Goal: Information Seeking & Learning: Learn about a topic

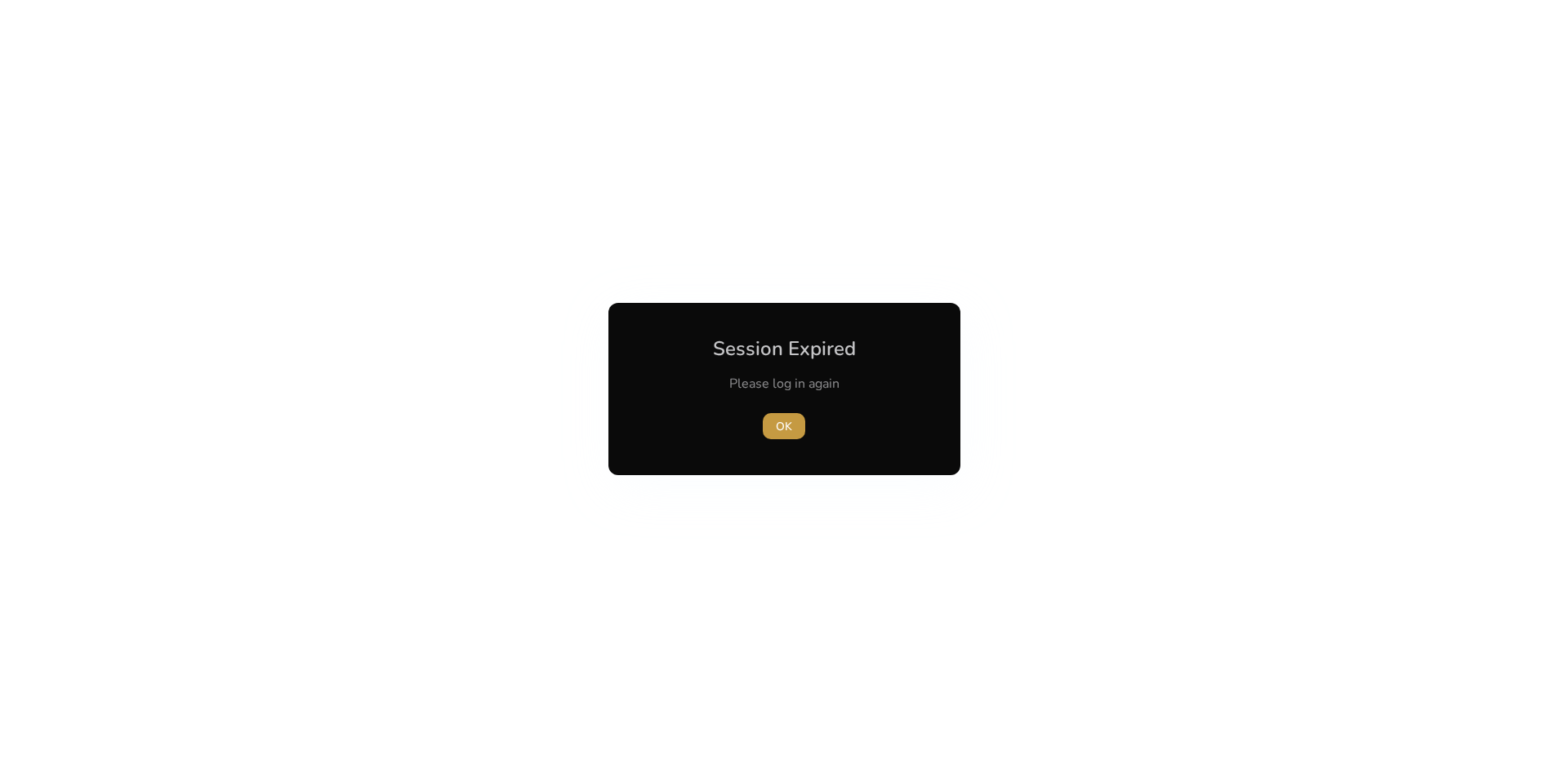
click at [803, 435] on span "button" at bounding box center [784, 426] width 43 height 39
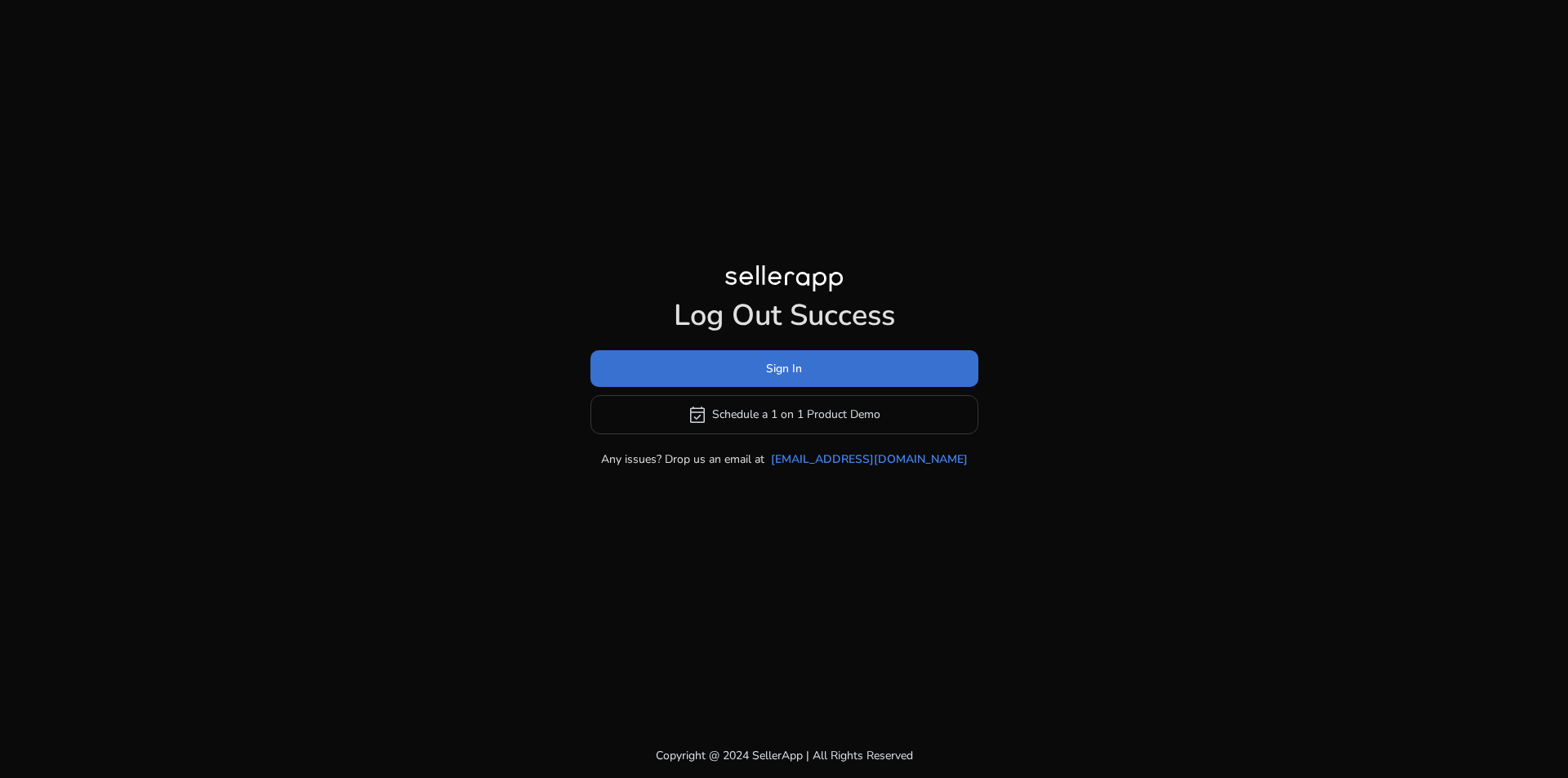
click at [855, 384] on span at bounding box center [785, 368] width 388 height 39
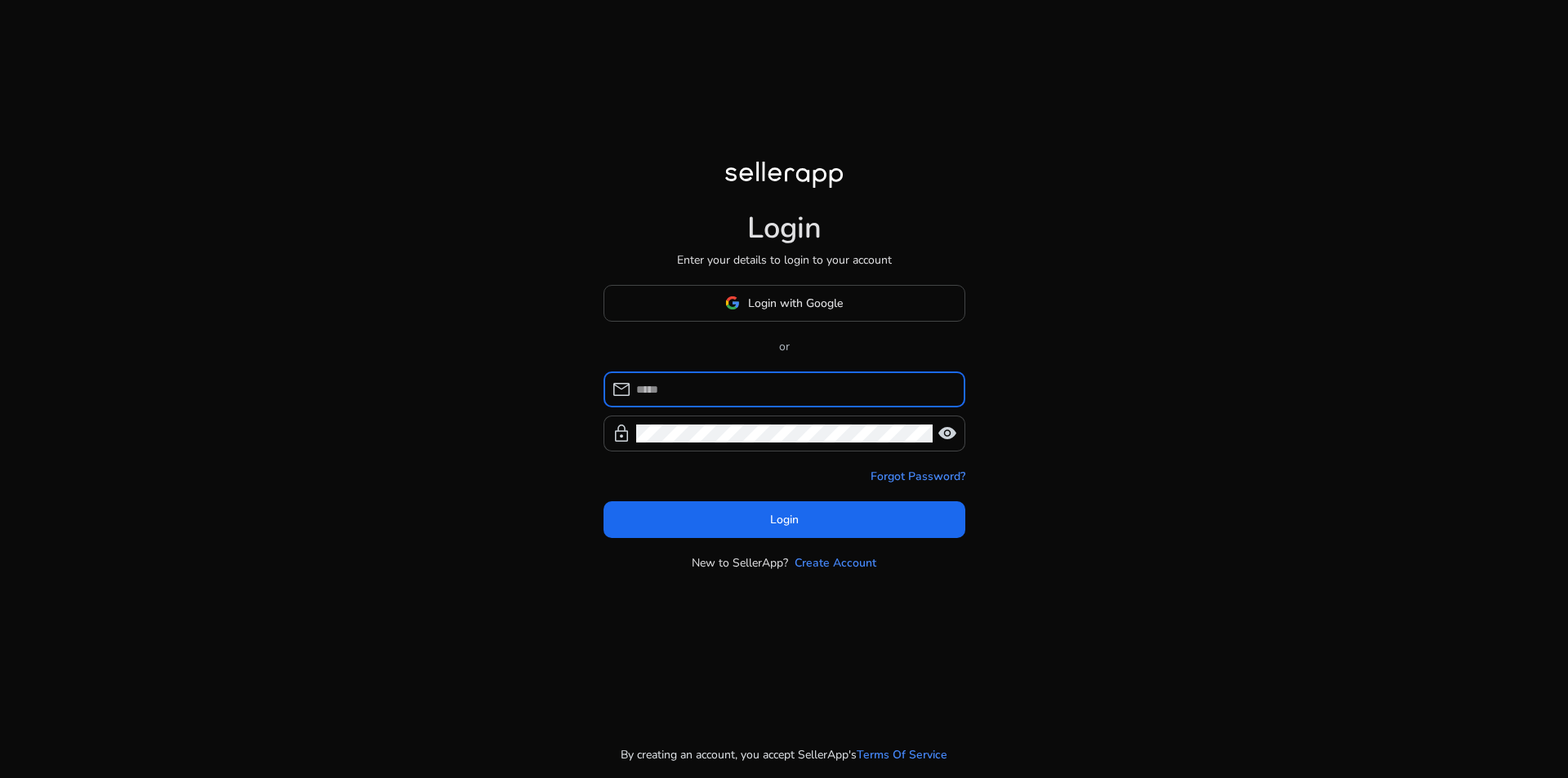
type input "**********"
click at [809, 311] on span "Login with Google" at bounding box center [796, 304] width 95 height 17
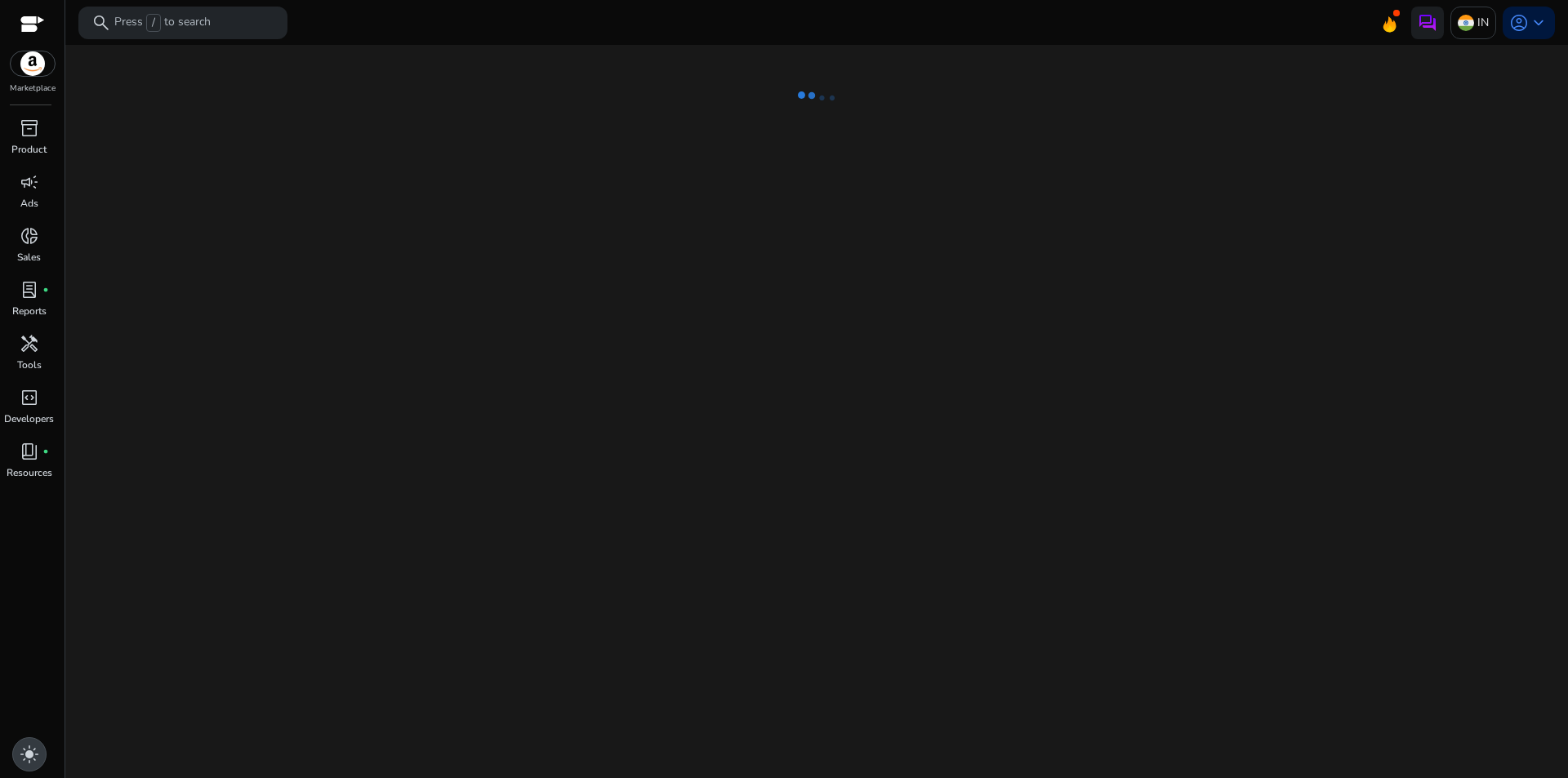
click at [42, 759] on div "light_mode" at bounding box center [29, 754] width 34 height 34
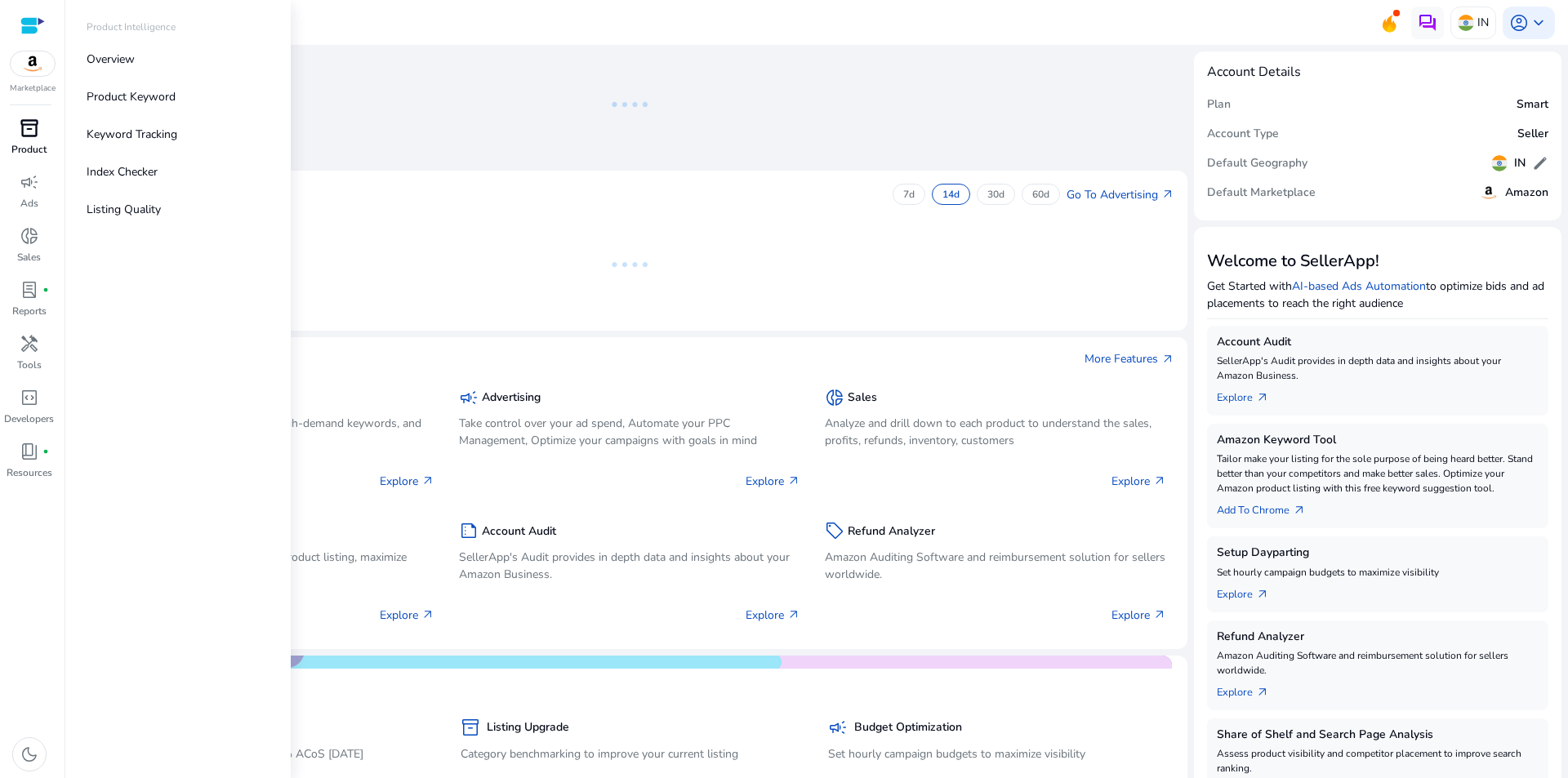
click at [41, 137] on div "inventory_2" at bounding box center [29, 128] width 46 height 26
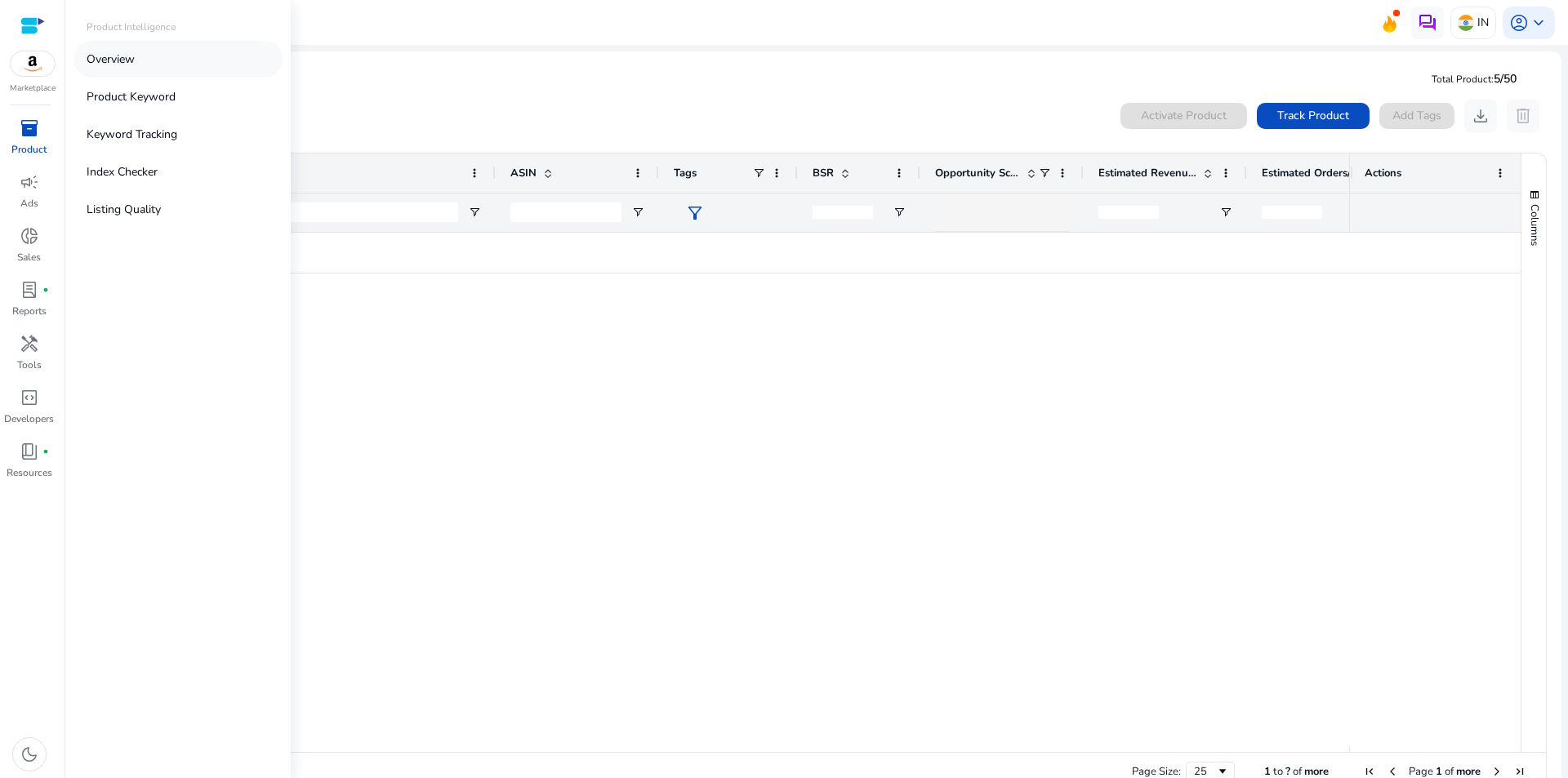
click at [126, 69] on link "Overview" at bounding box center [178, 59] width 209 height 37
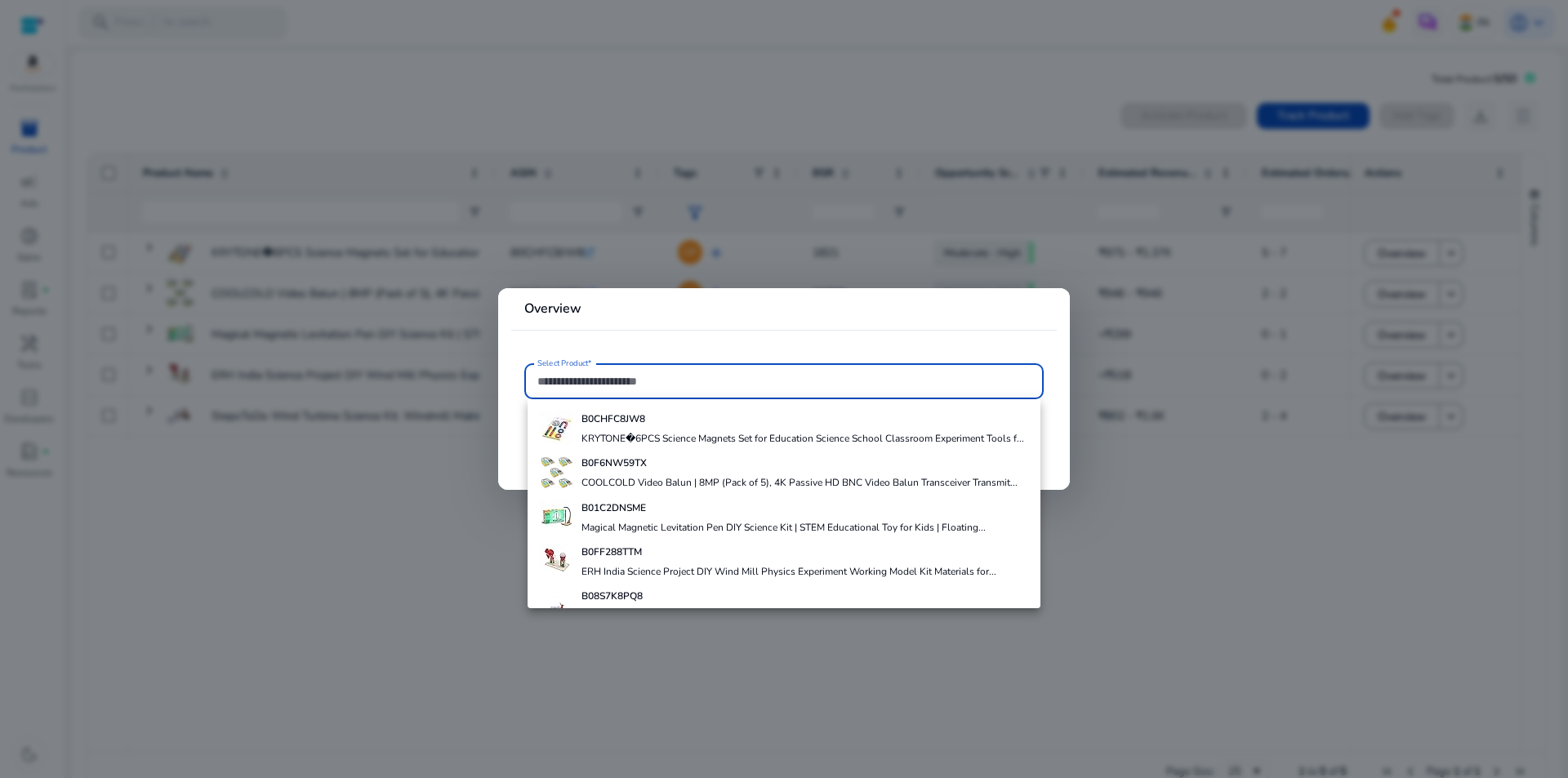
paste input "**********"
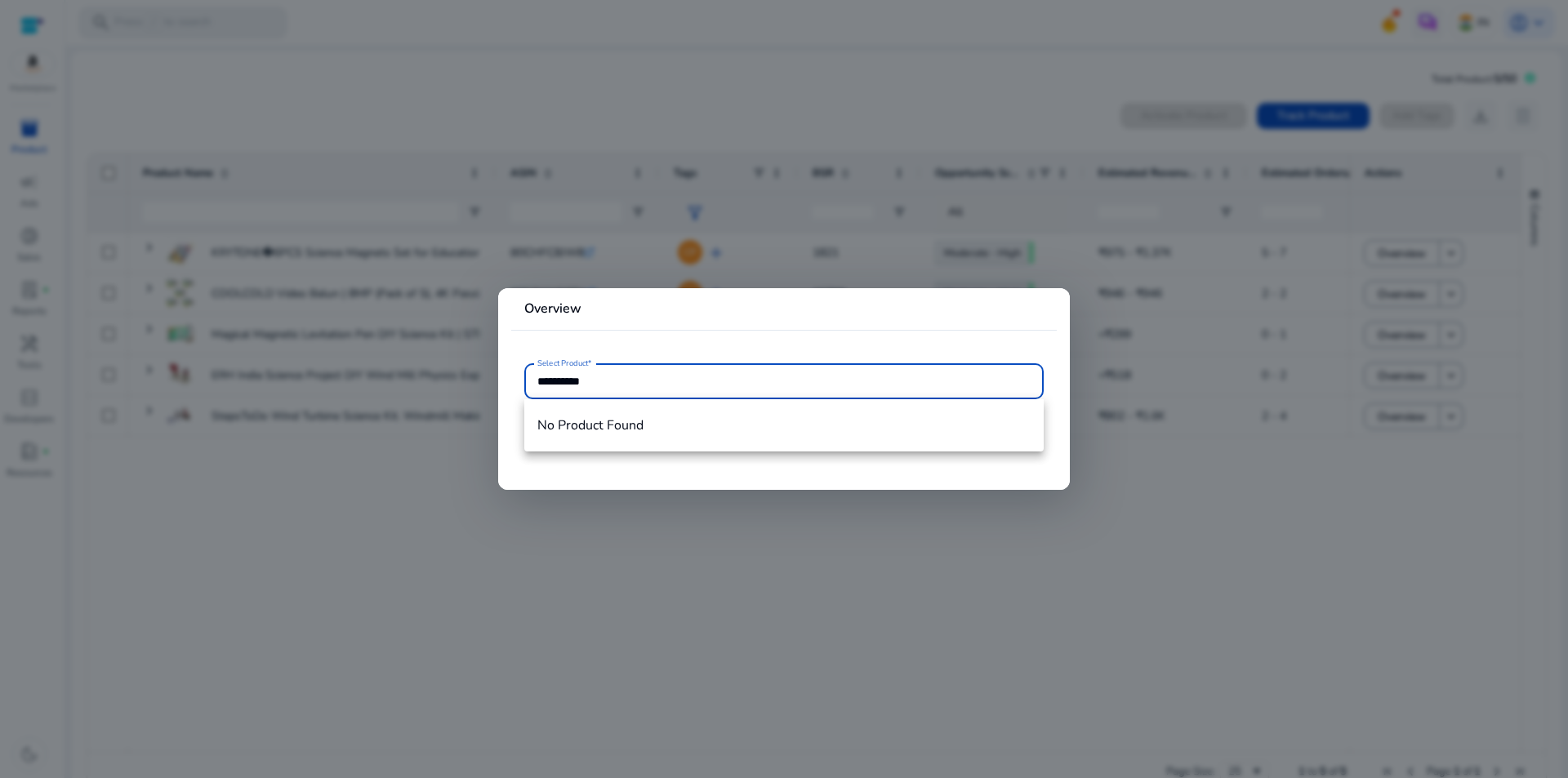
click at [702, 373] on input "**********" at bounding box center [784, 381] width 493 height 18
type input "**********"
click at [445, 478] on div at bounding box center [784, 389] width 1568 height 778
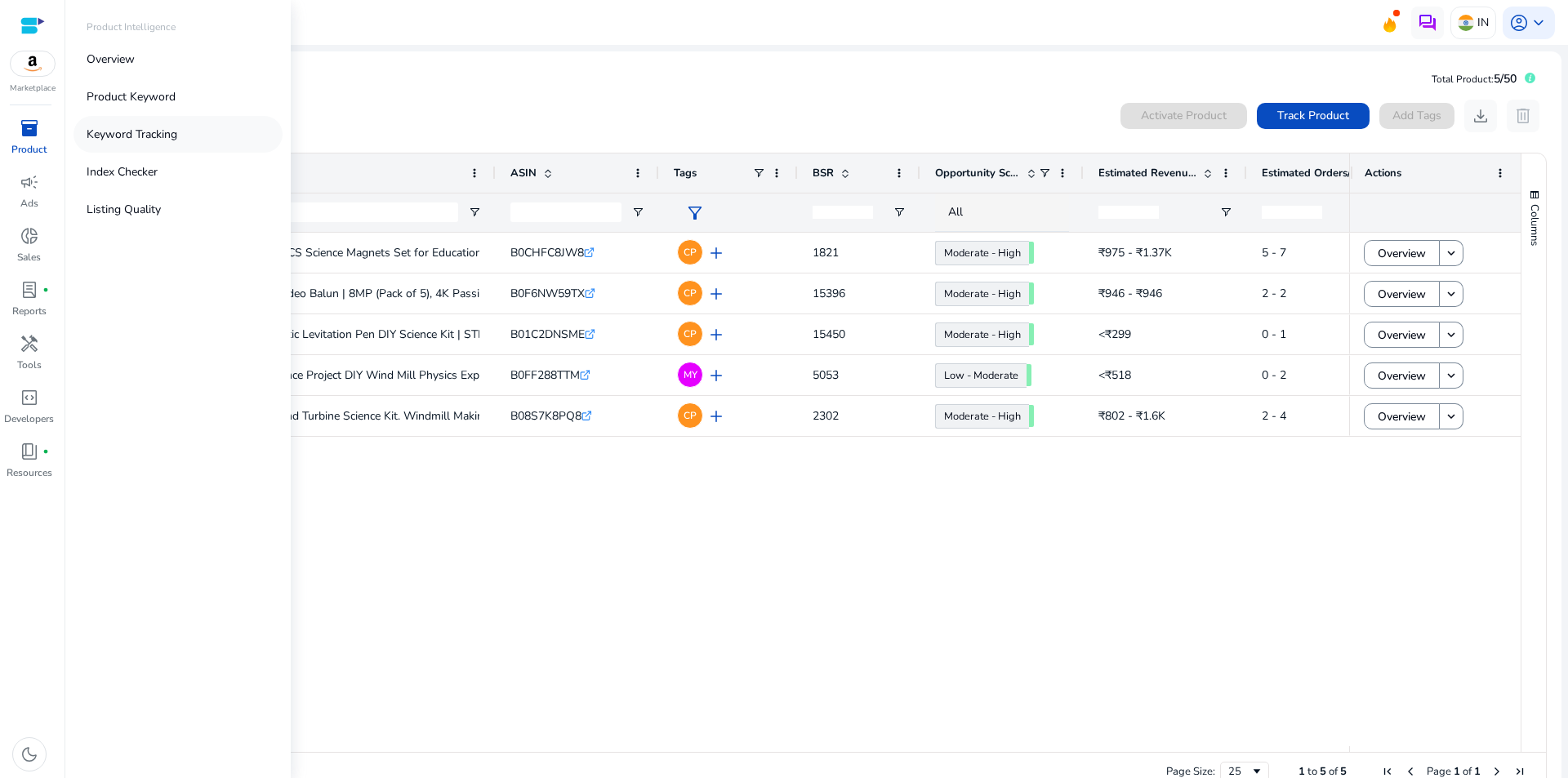
click at [95, 134] on p "Keyword Tracking" at bounding box center [131, 135] width 90 height 17
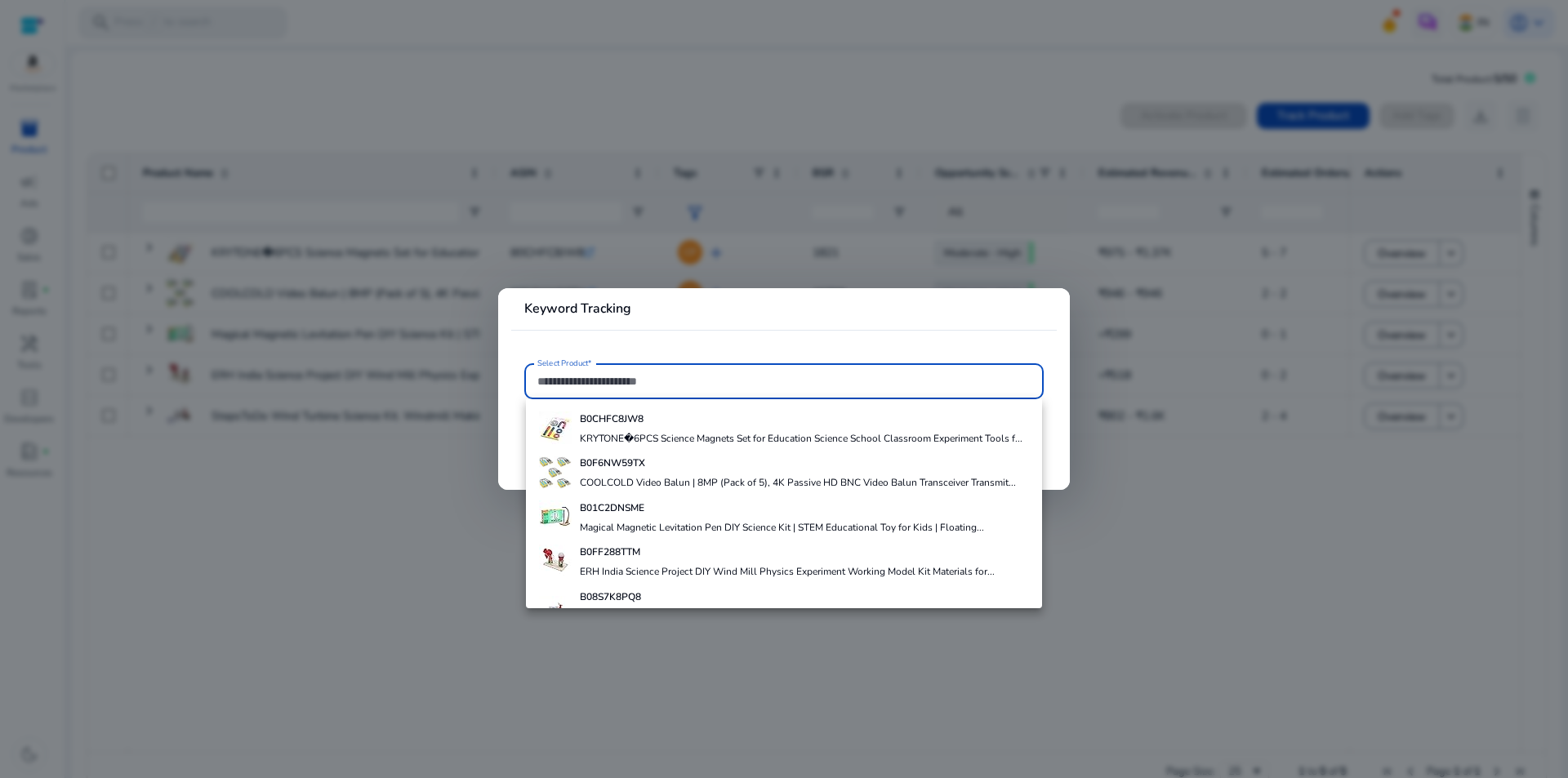
paste input "**********"
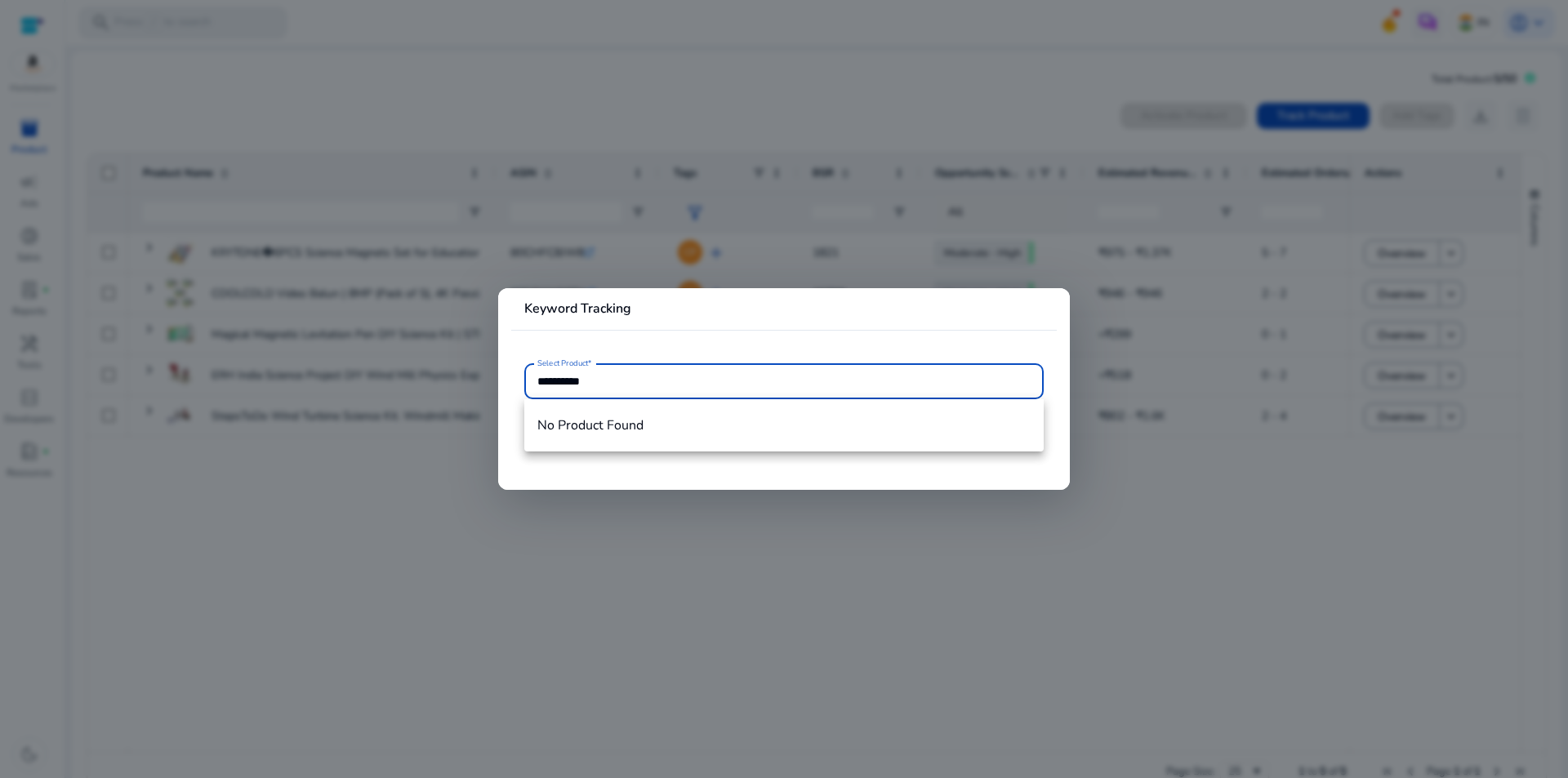
type input "**********"
click at [383, 540] on div at bounding box center [784, 389] width 1568 height 778
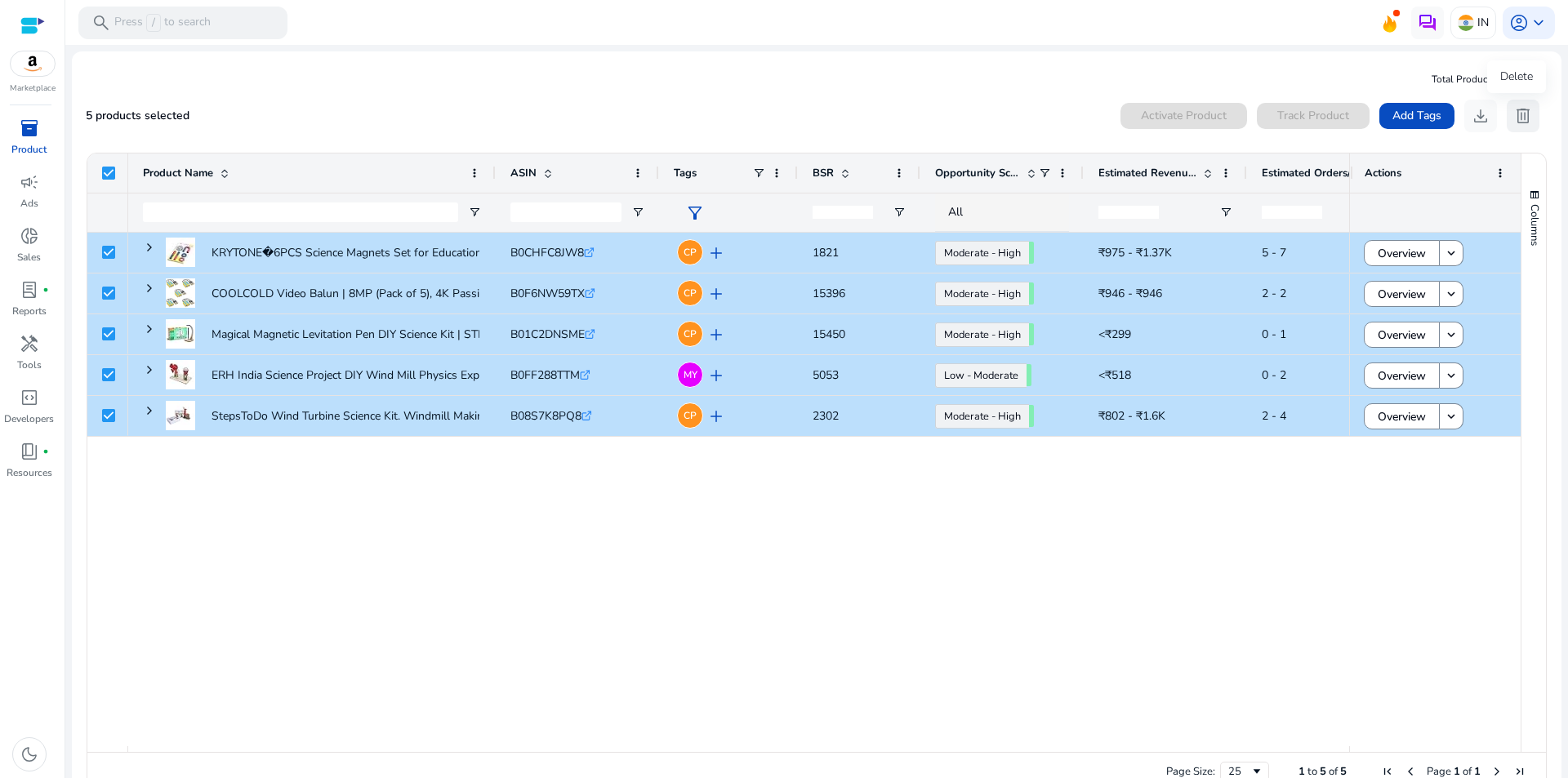
click at [1519, 114] on span "delete" at bounding box center [1523, 115] width 19 height 19
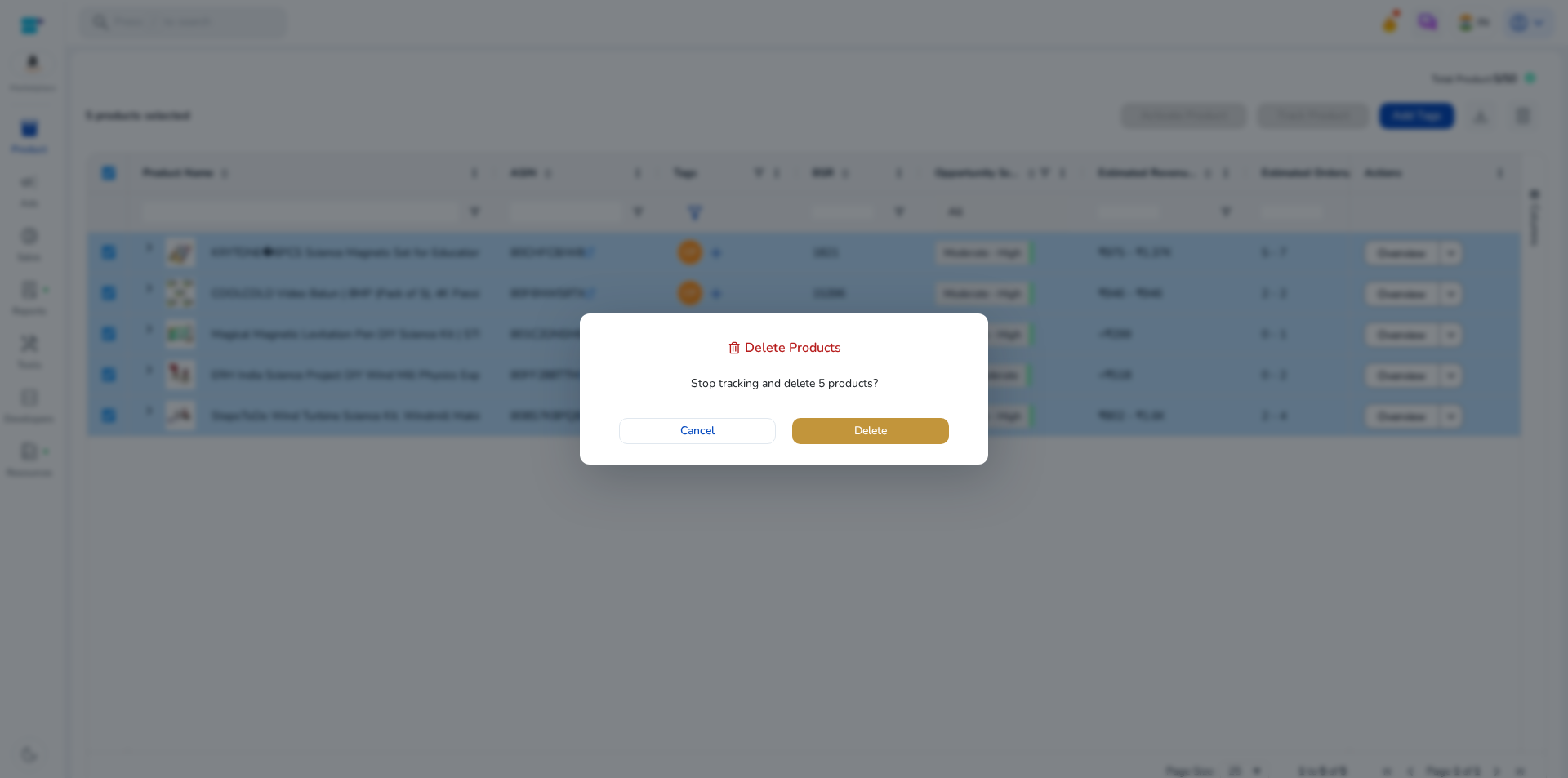
click at [915, 431] on span "button" at bounding box center [870, 431] width 157 height 39
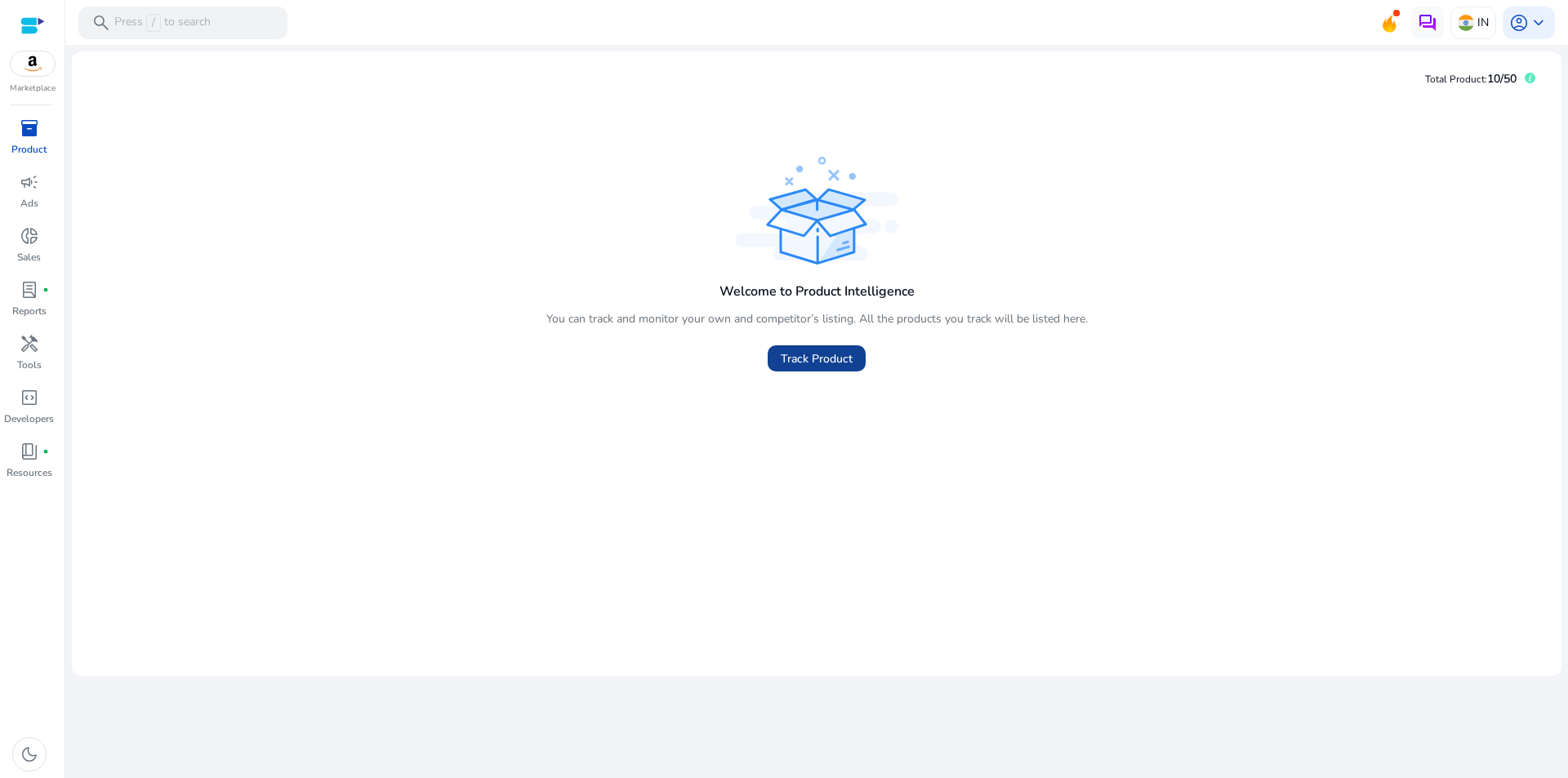
click at [818, 362] on span "Track Product" at bounding box center [817, 359] width 72 height 17
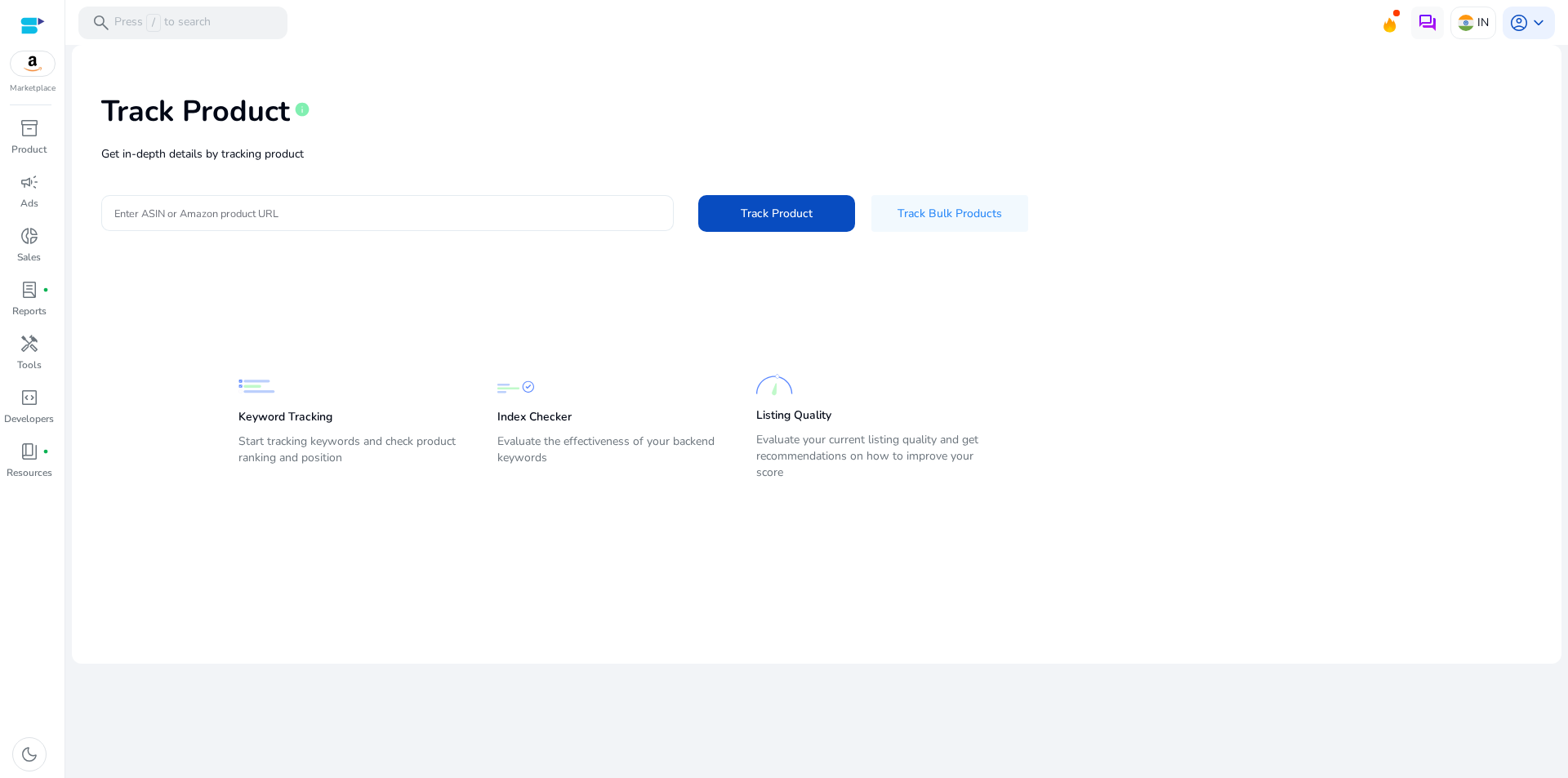
click at [460, 219] on input "Enter ASIN or Amazon product URL" at bounding box center [387, 212] width 546 height 18
paste input "**********"
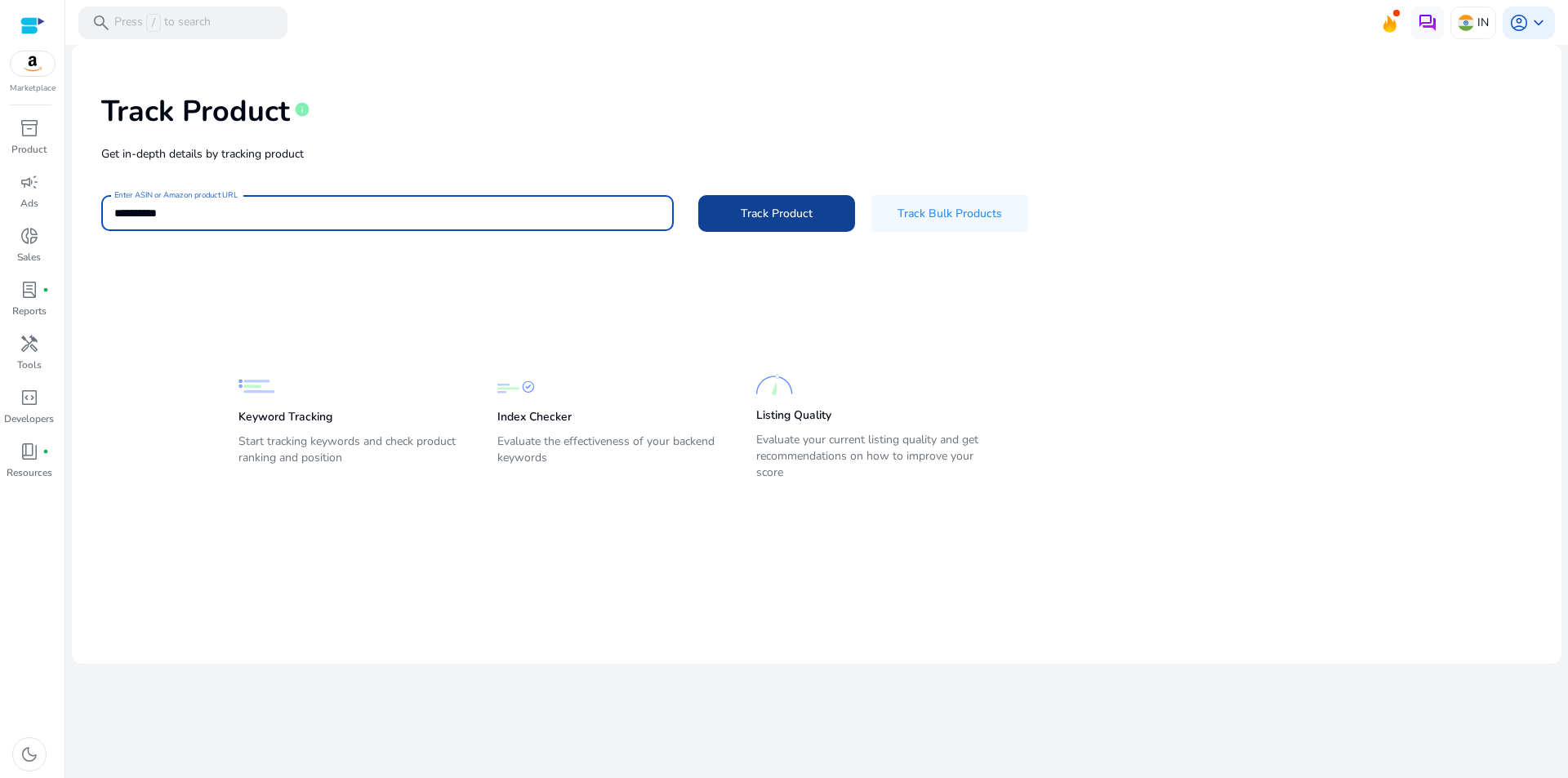
type input "**********"
click at [757, 223] on span at bounding box center [777, 212] width 157 height 39
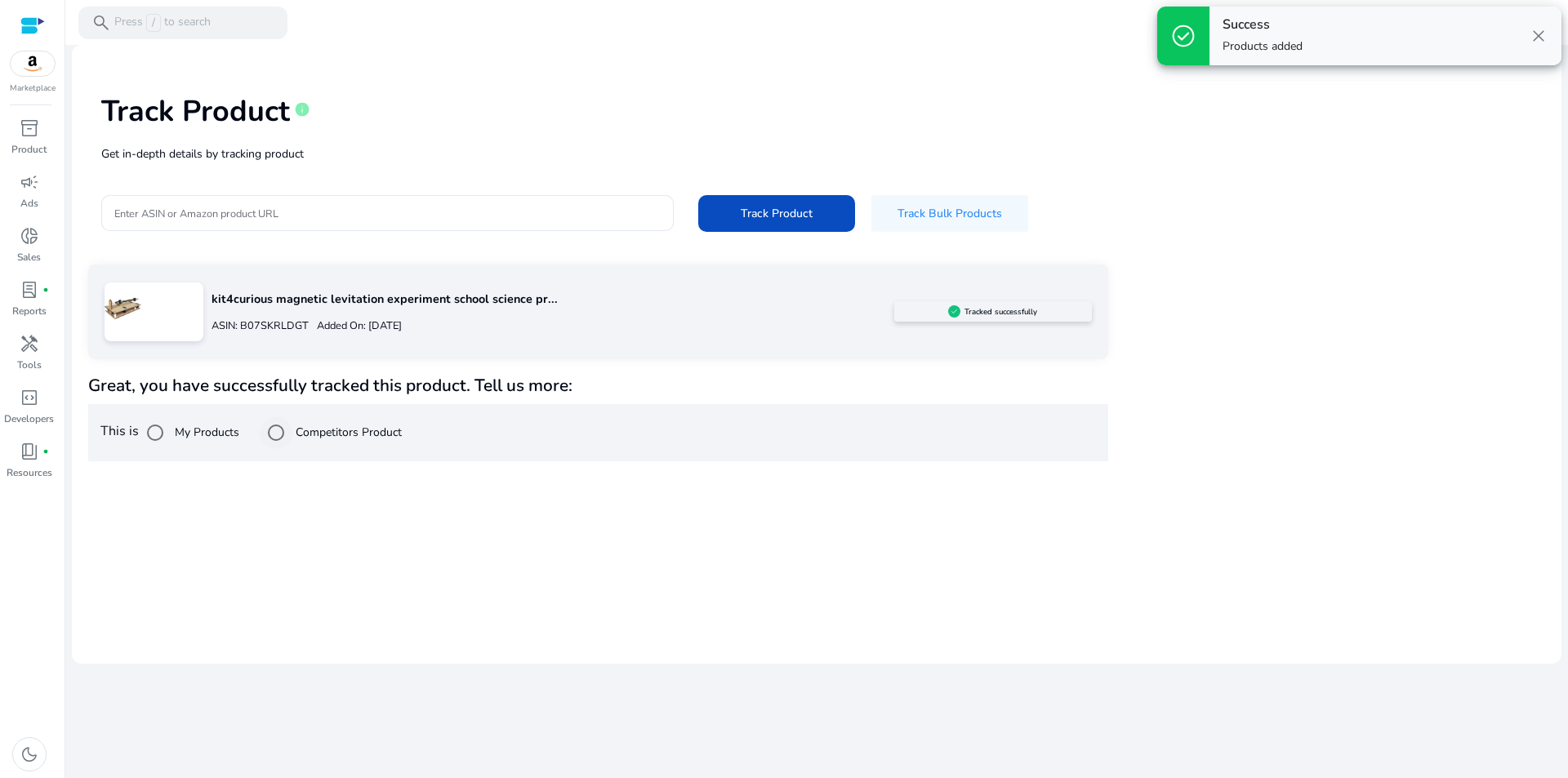
click at [353, 438] on label "Competitors Product" at bounding box center [346, 433] width 110 height 17
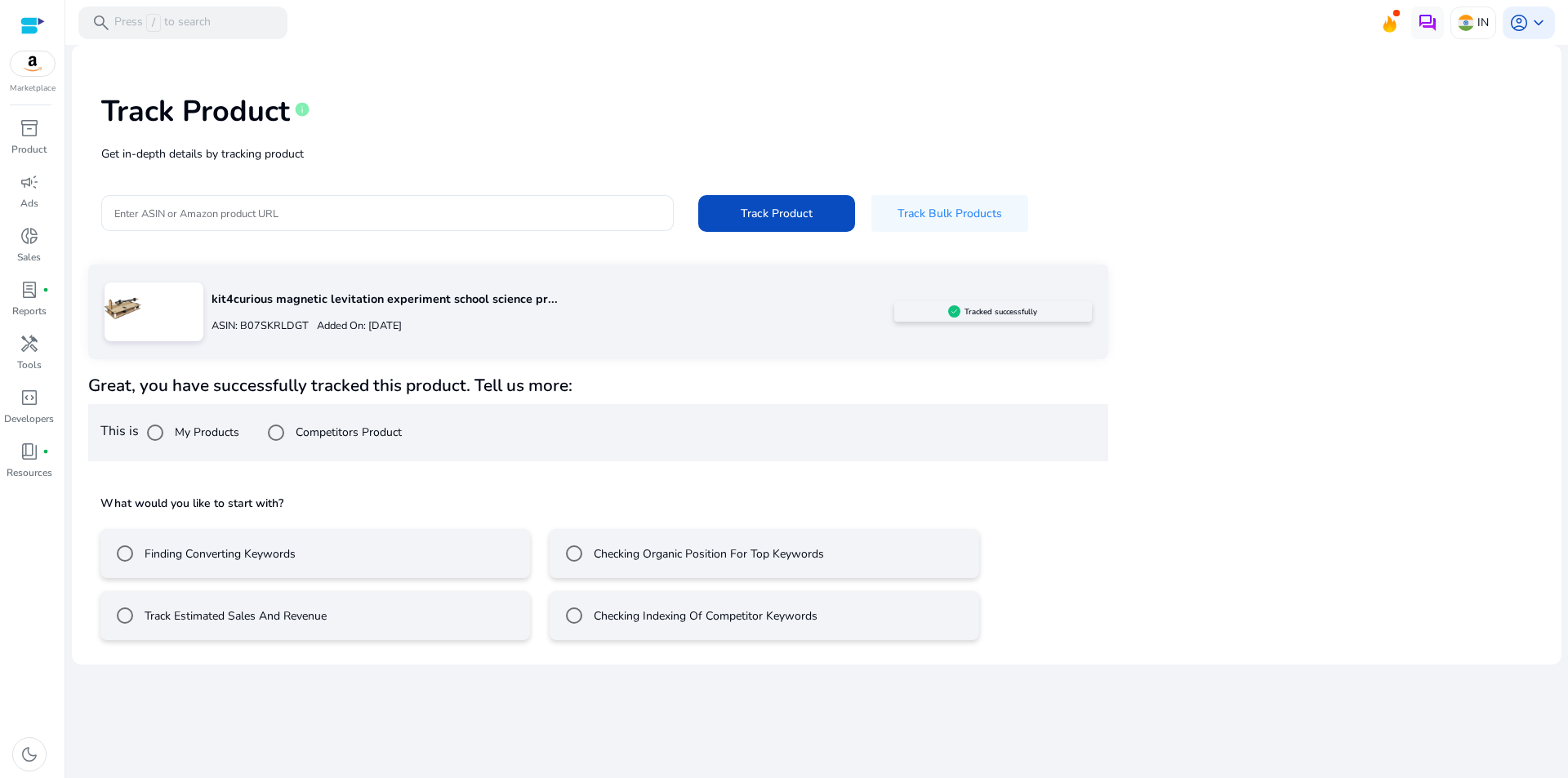
click at [241, 560] on label "Finding Converting Keywords" at bounding box center [218, 554] width 154 height 17
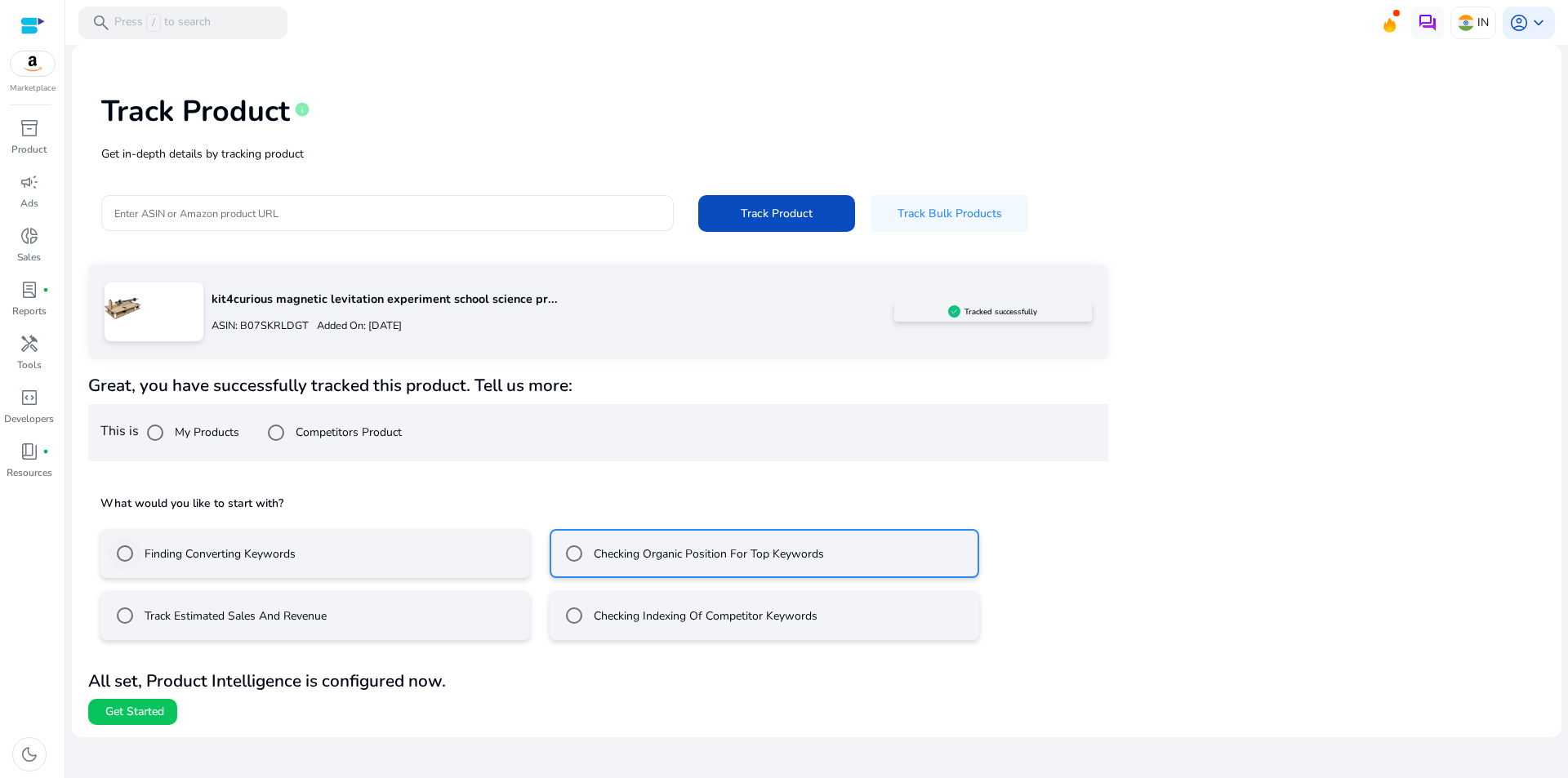
click at [247, 564] on div "Finding Converting Keywords" at bounding box center [202, 554] width 187 height 33
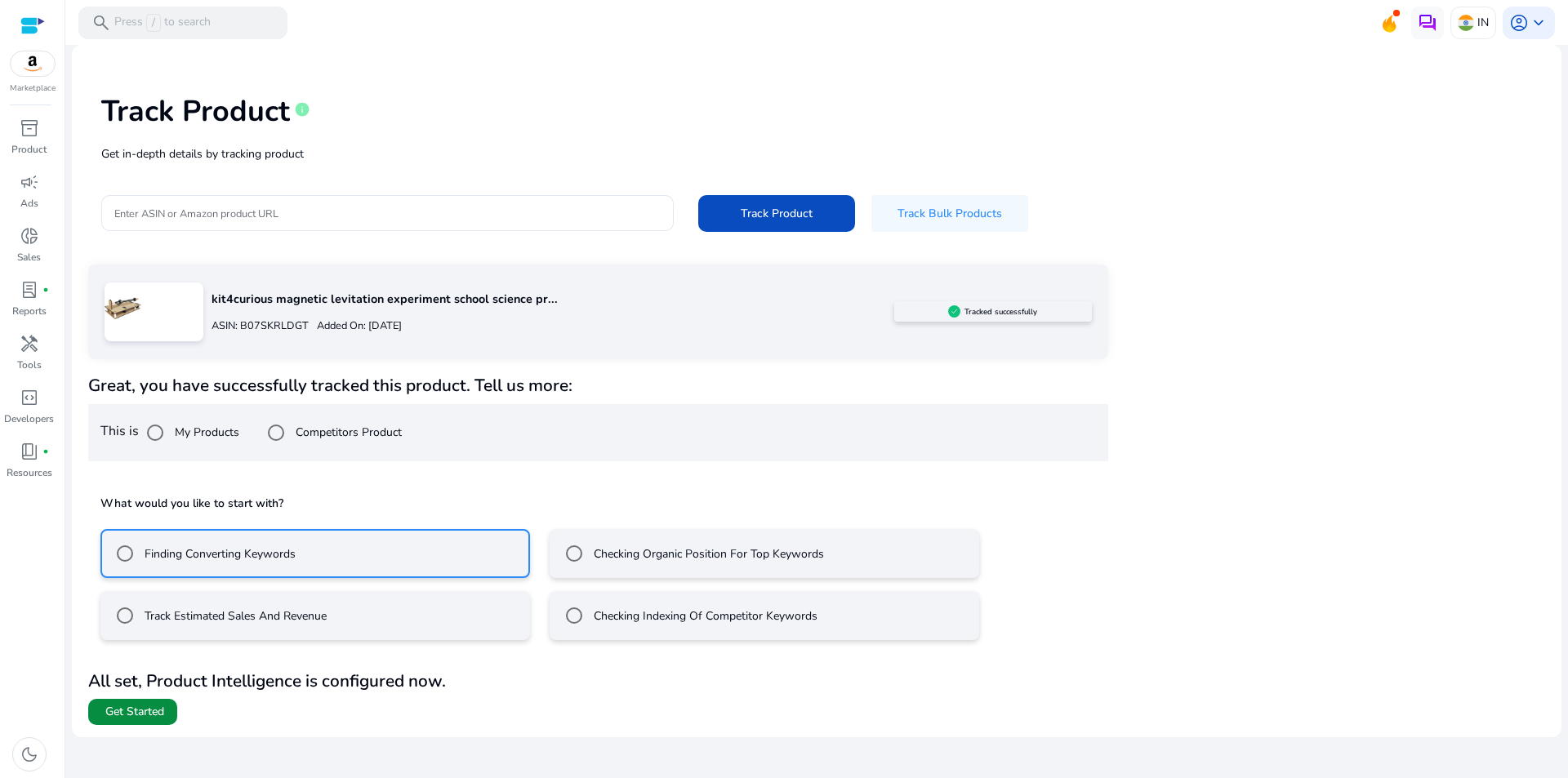
click at [122, 711] on span "Get Started" at bounding box center [135, 712] width 59 height 16
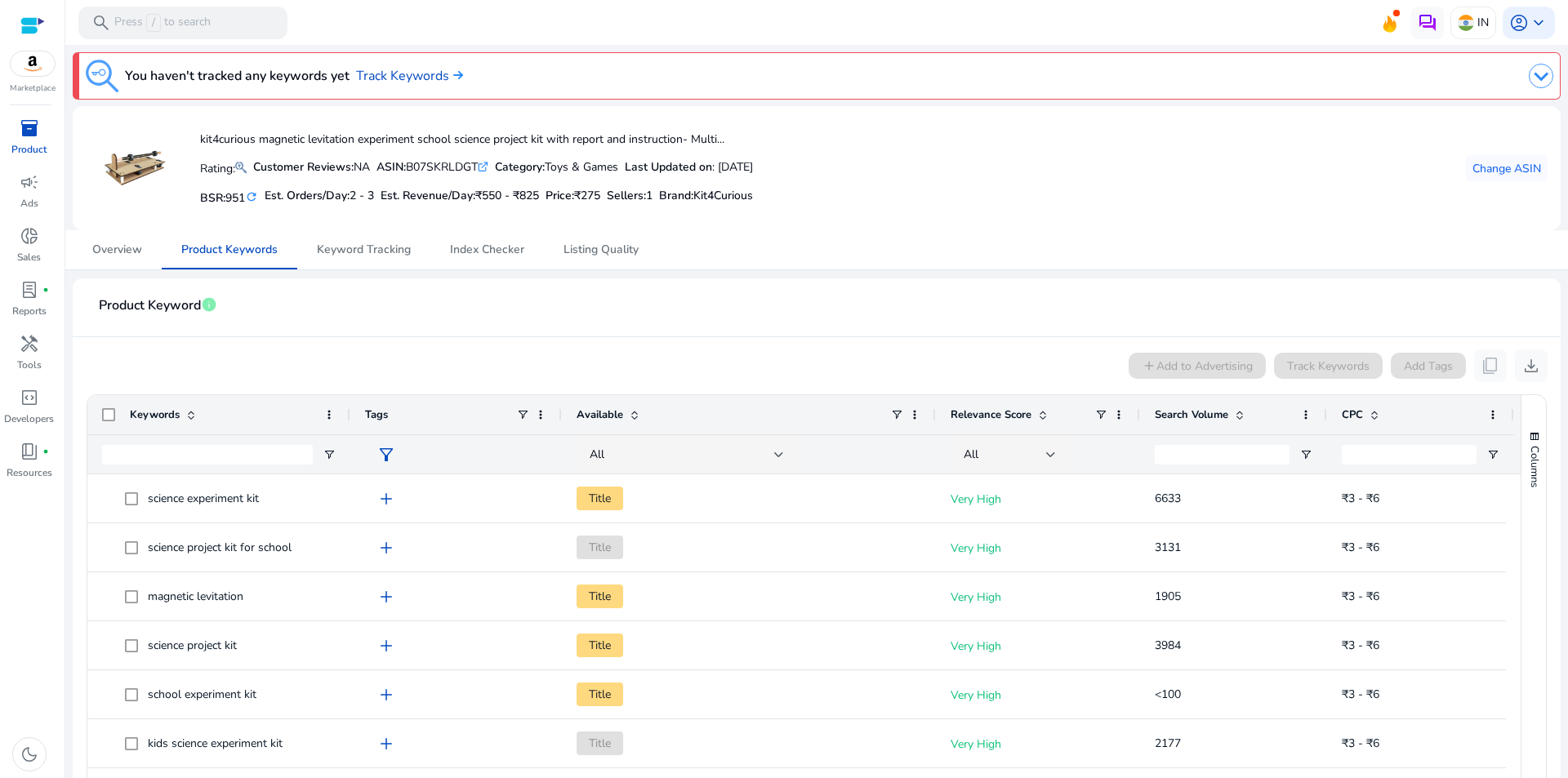
click at [1188, 415] on span "Search Volume" at bounding box center [1192, 414] width 74 height 15
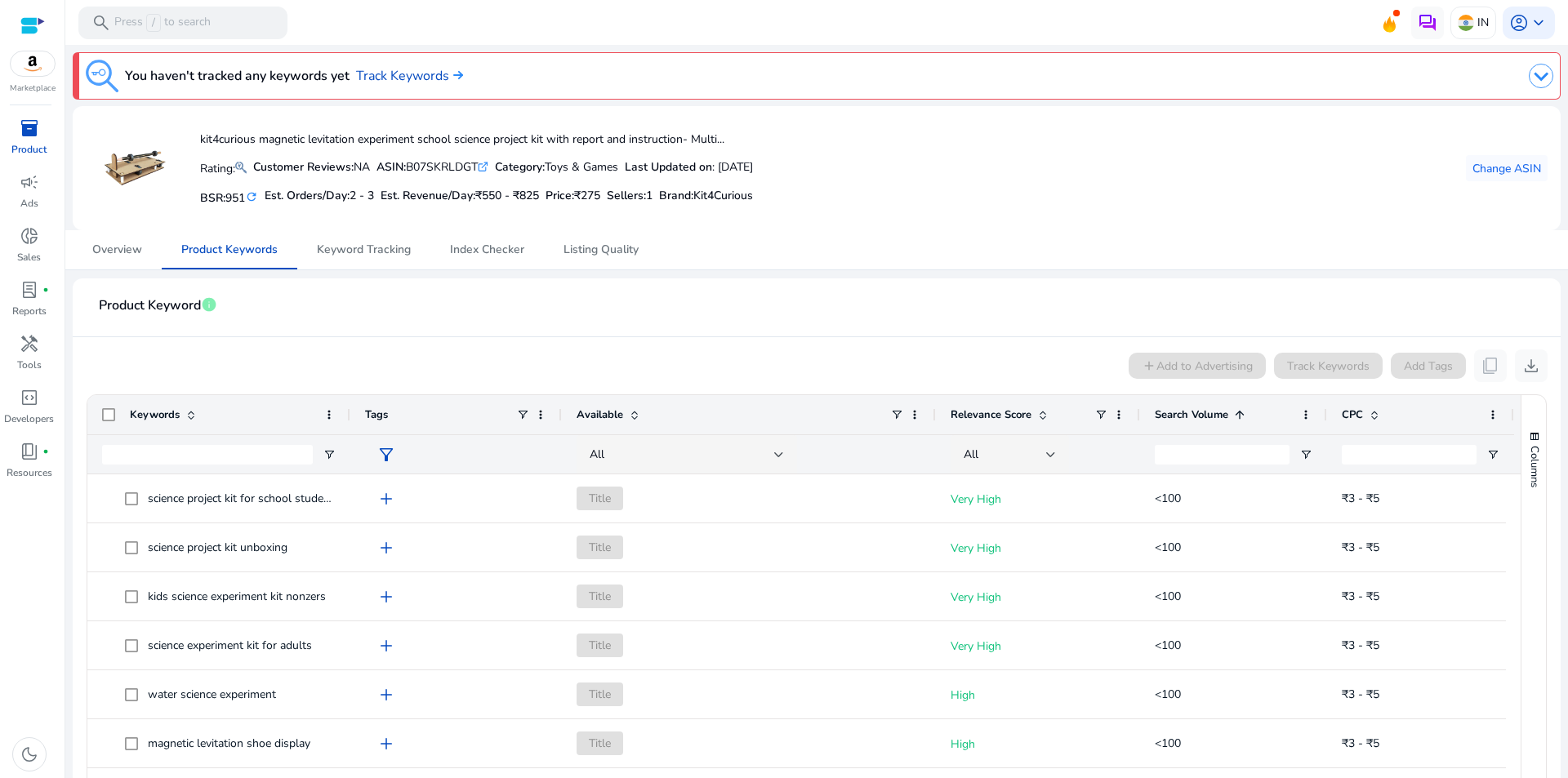
click at [1188, 415] on span "Search Volume" at bounding box center [1192, 414] width 74 height 15
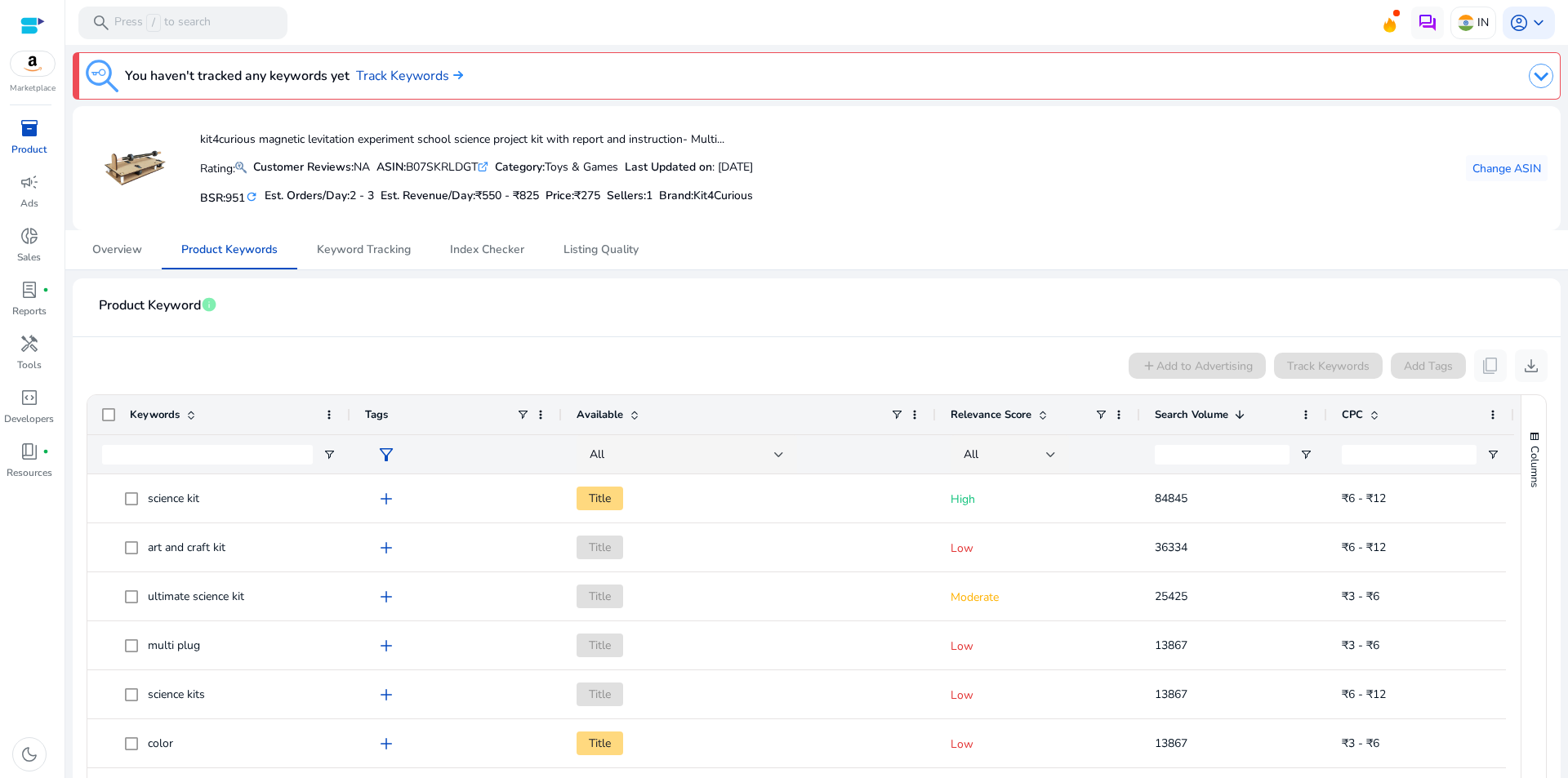
click at [1054, 336] on mat-card-header "Product Keyword info" at bounding box center [816, 313] width 1462 height 46
click at [742, 454] on div "All" at bounding box center [682, 455] width 184 height 18
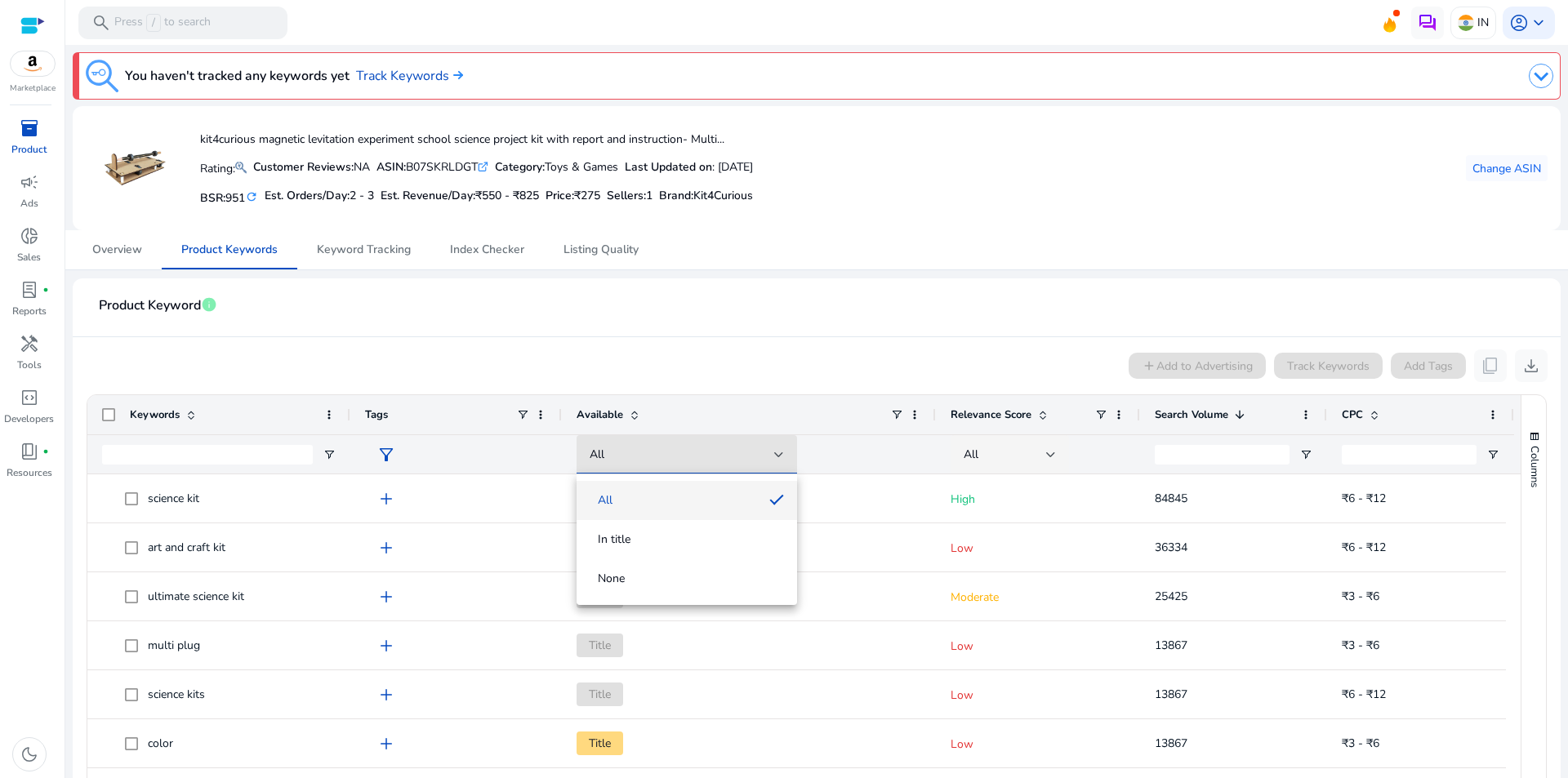
click at [810, 324] on div at bounding box center [784, 389] width 1568 height 778
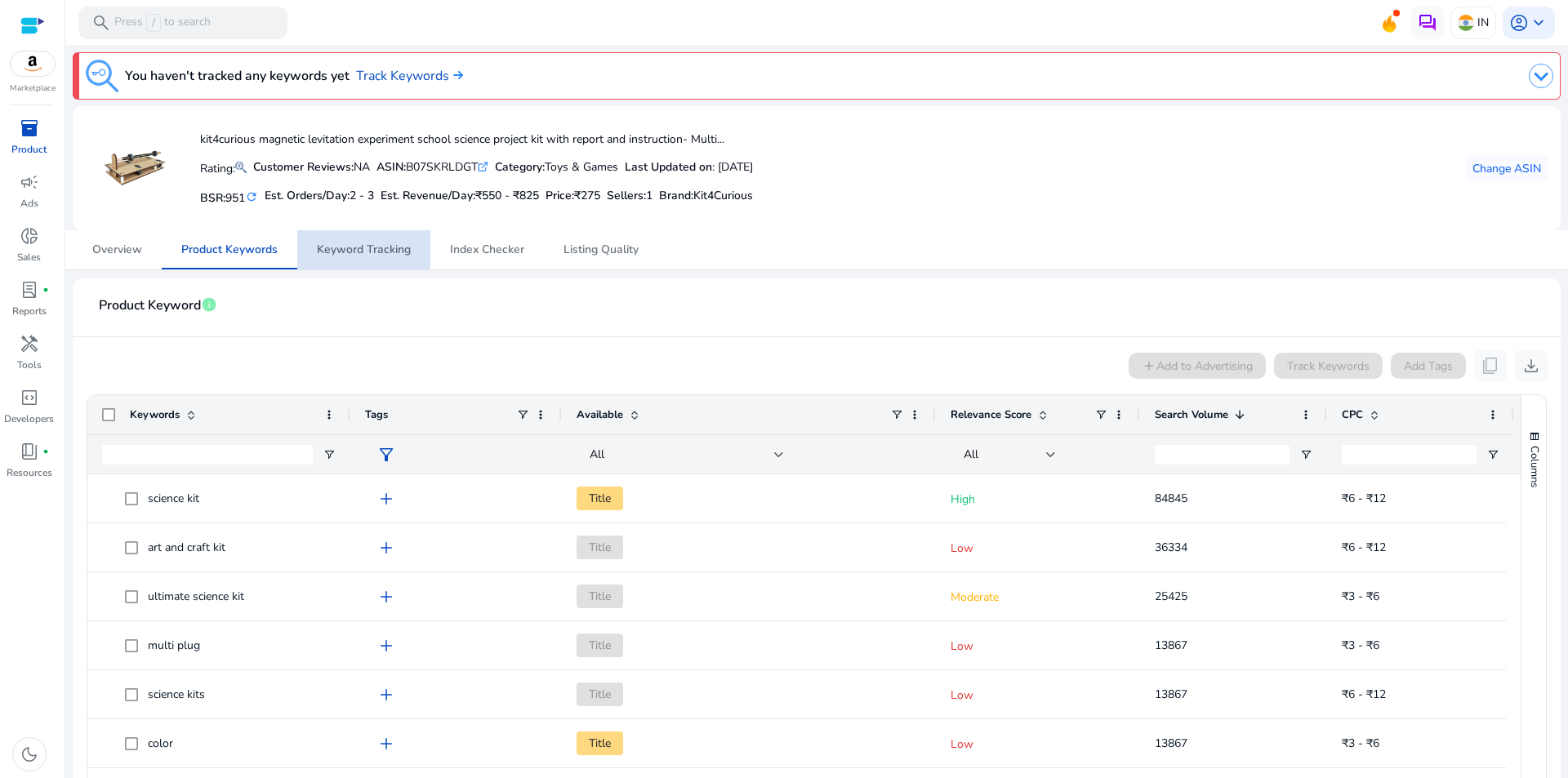
click at [397, 255] on span "Keyword Tracking" at bounding box center [364, 250] width 94 height 12
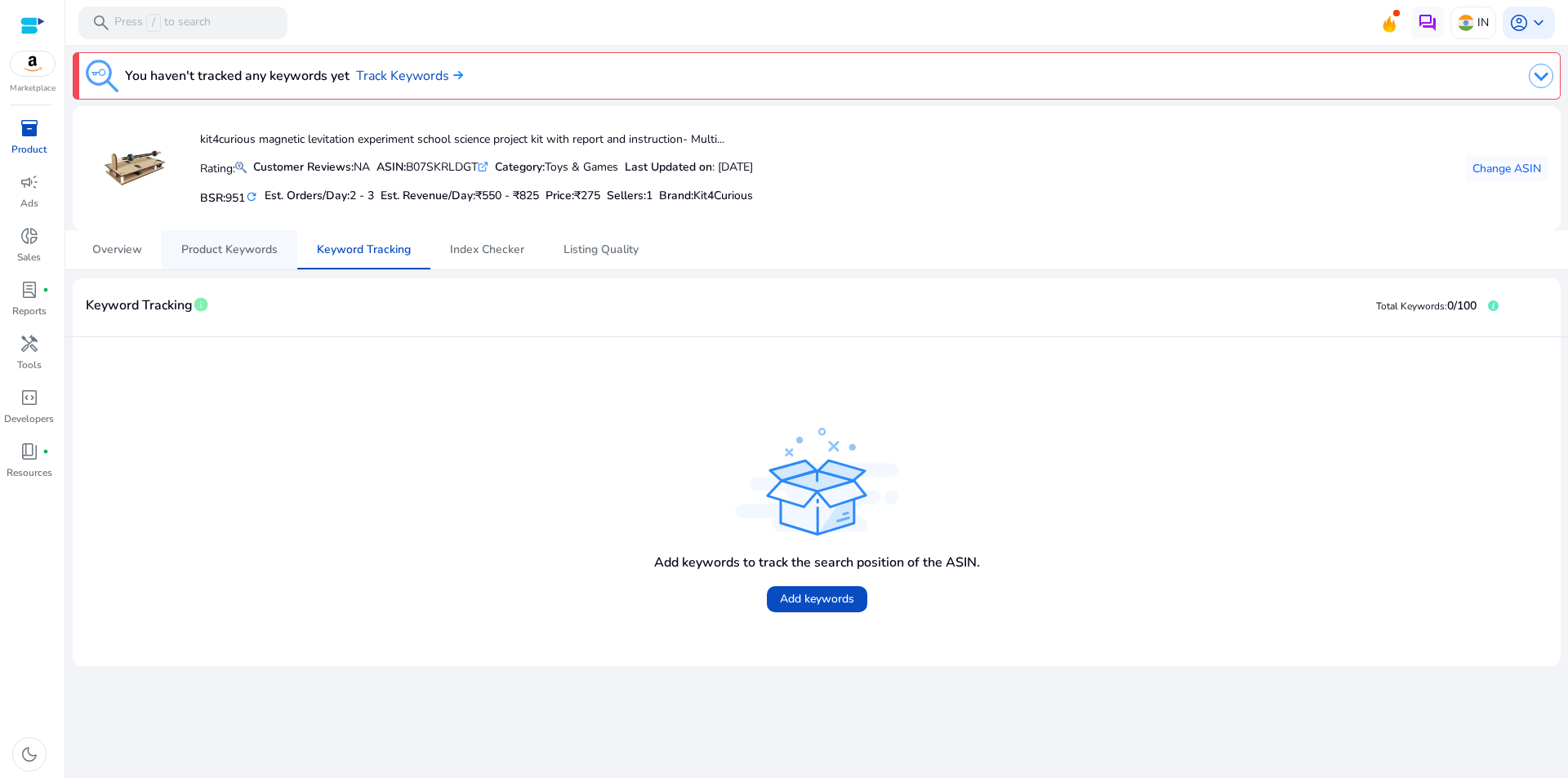
click at [255, 245] on span "Product Keywords" at bounding box center [229, 250] width 96 height 12
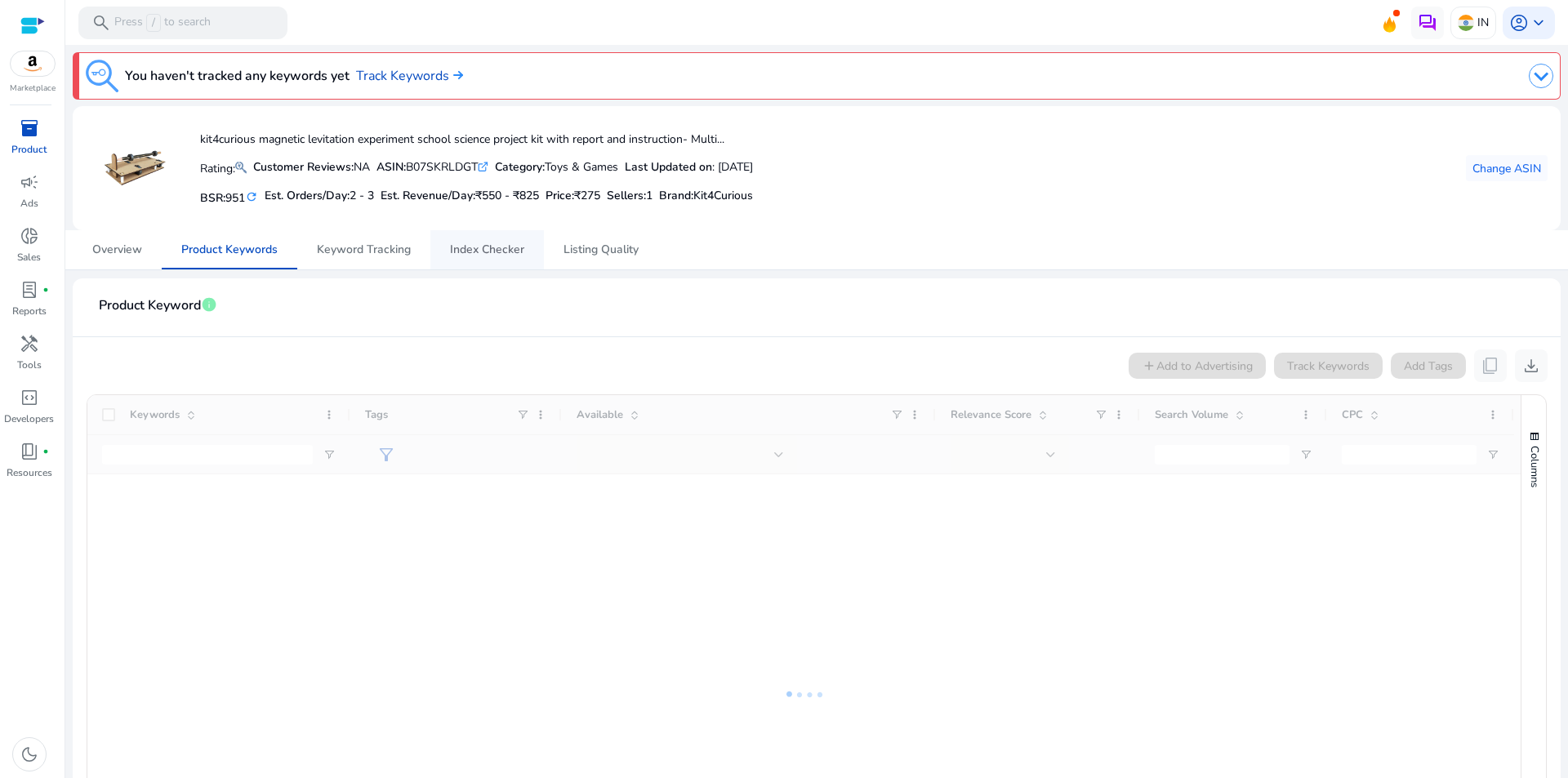
click at [479, 253] on span "Index Checker" at bounding box center [487, 250] width 75 height 12
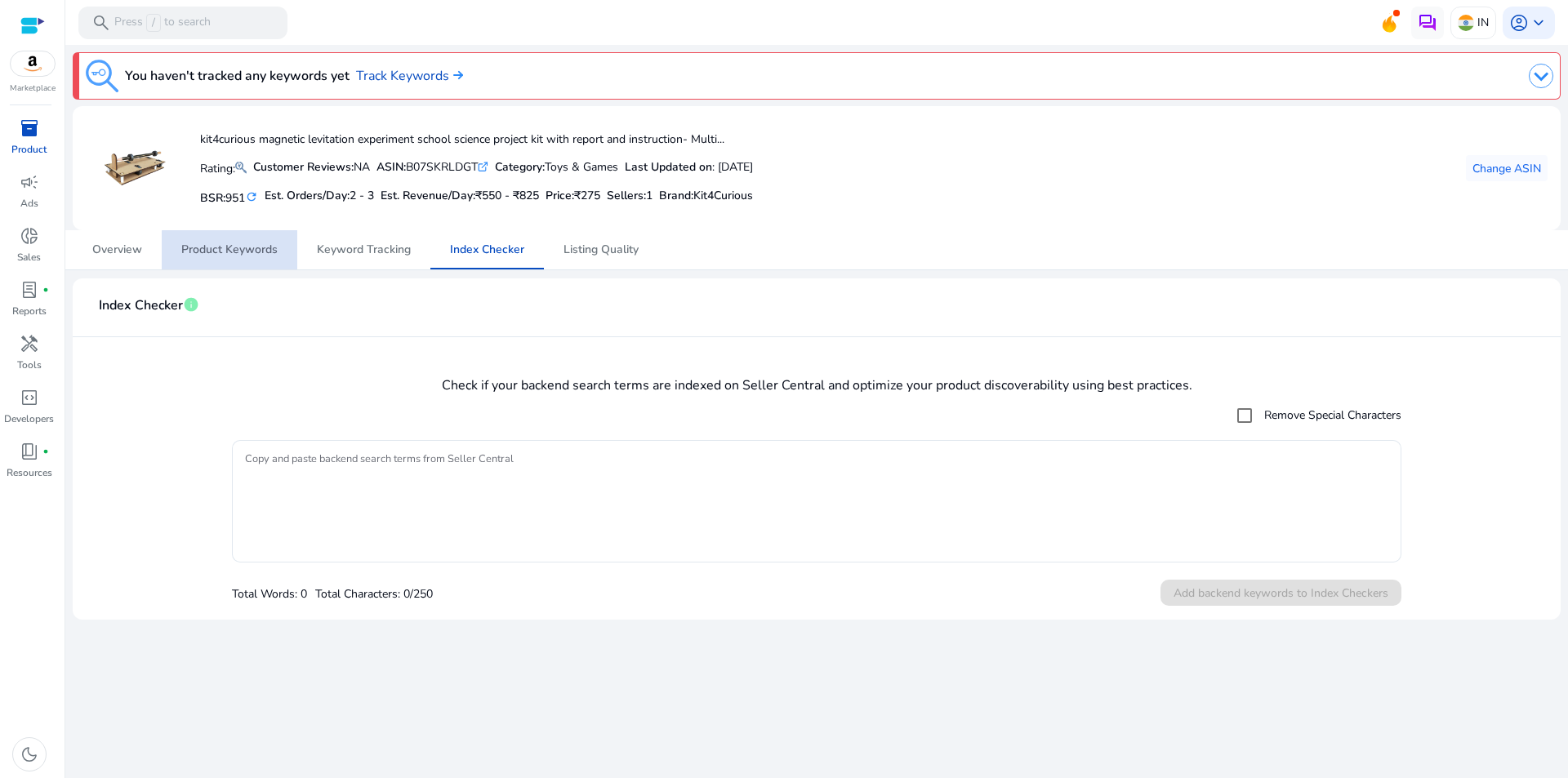
click at [240, 250] on span "Product Keywords" at bounding box center [229, 250] width 96 height 12
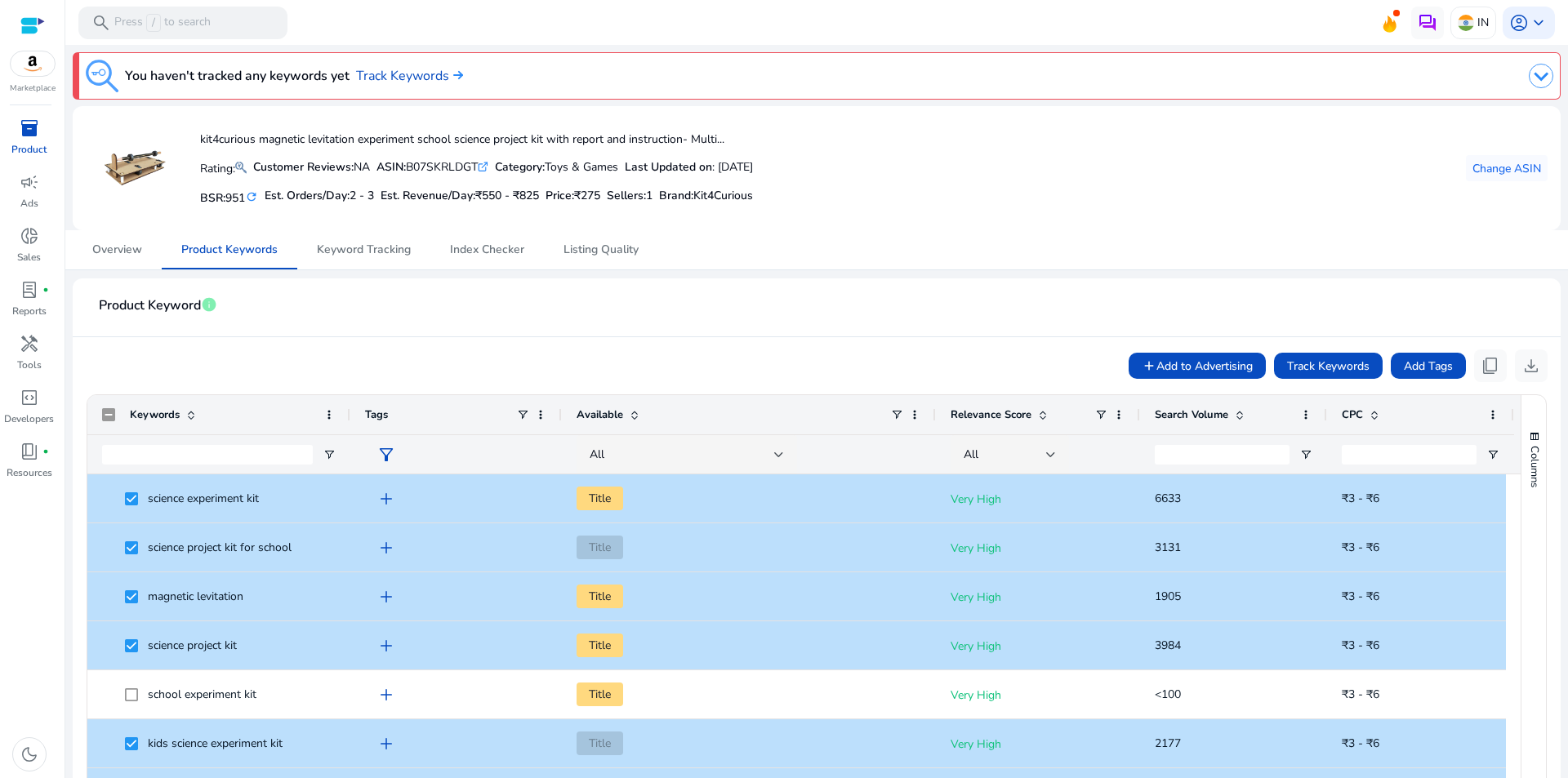
click at [1206, 419] on span "Search Volume" at bounding box center [1192, 414] width 74 height 15
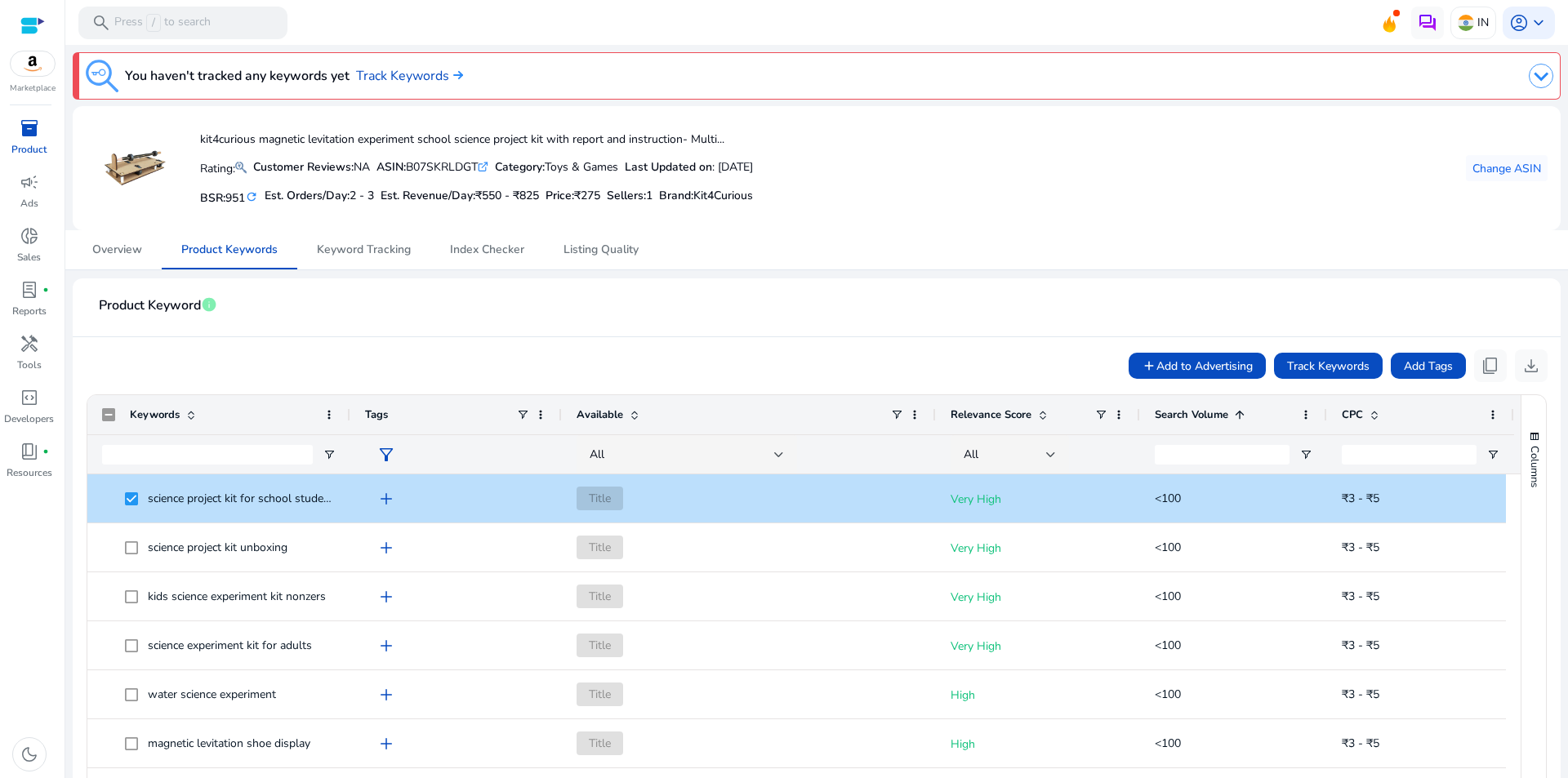
click at [1206, 419] on span "Search Volume" at bounding box center [1192, 414] width 74 height 15
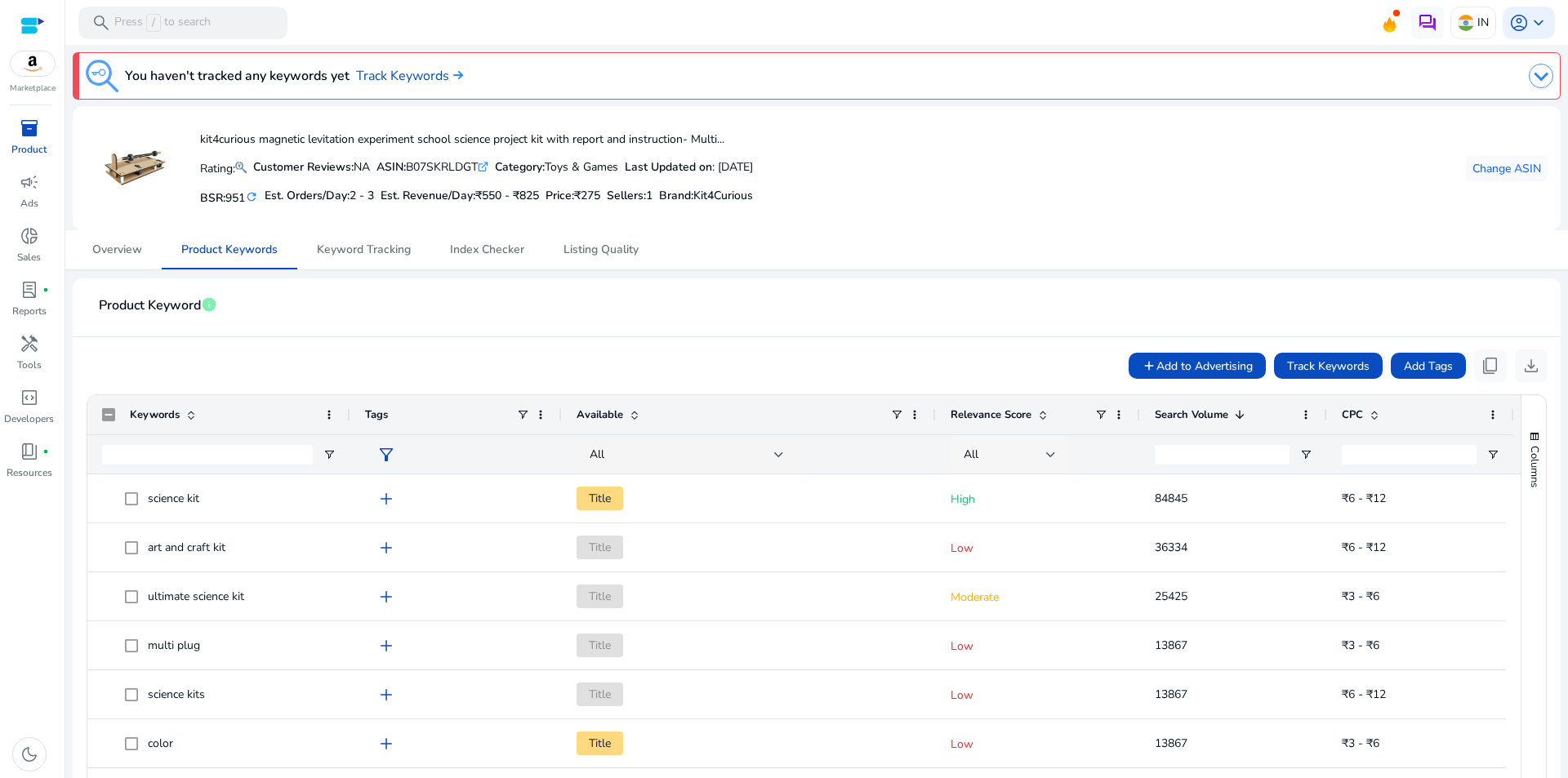
click at [1051, 458] on div at bounding box center [1051, 455] width 10 height 19
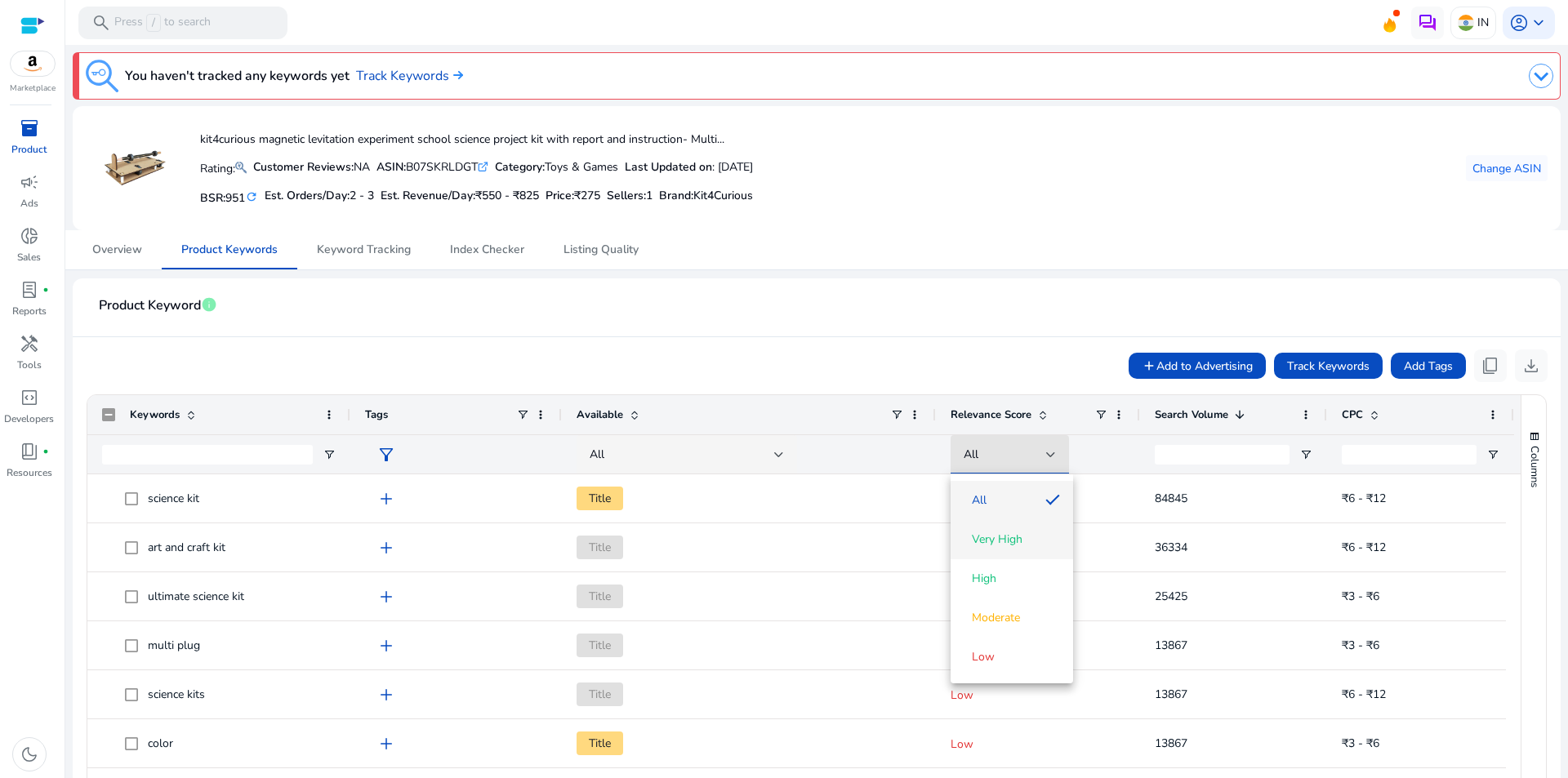
click at [994, 545] on span "Very High" at bounding box center [997, 539] width 50 height 16
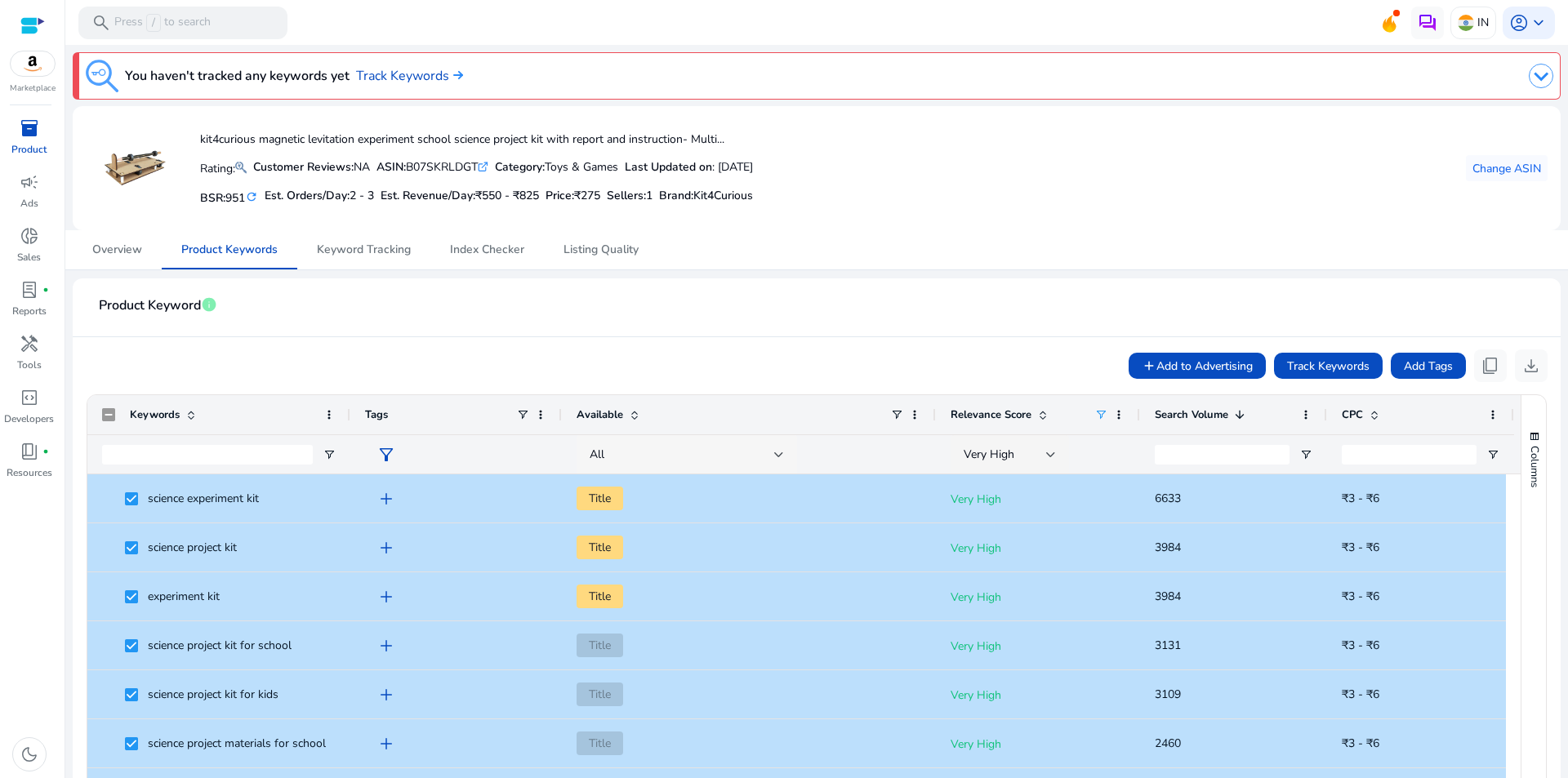
click at [784, 458] on div "All" at bounding box center [686, 455] width 220 height 39
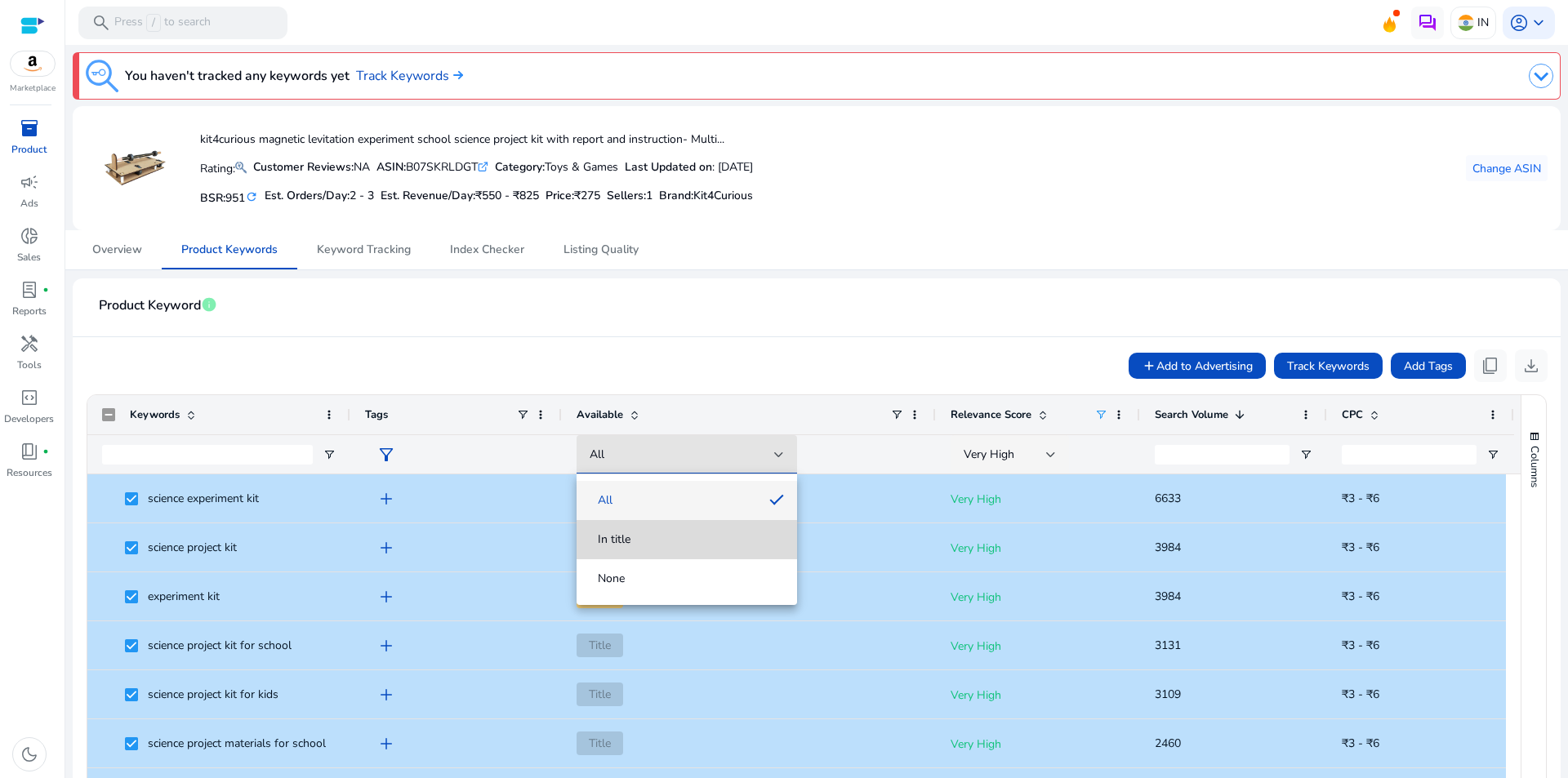
click at [730, 546] on span "In title" at bounding box center [687, 539] width 194 height 16
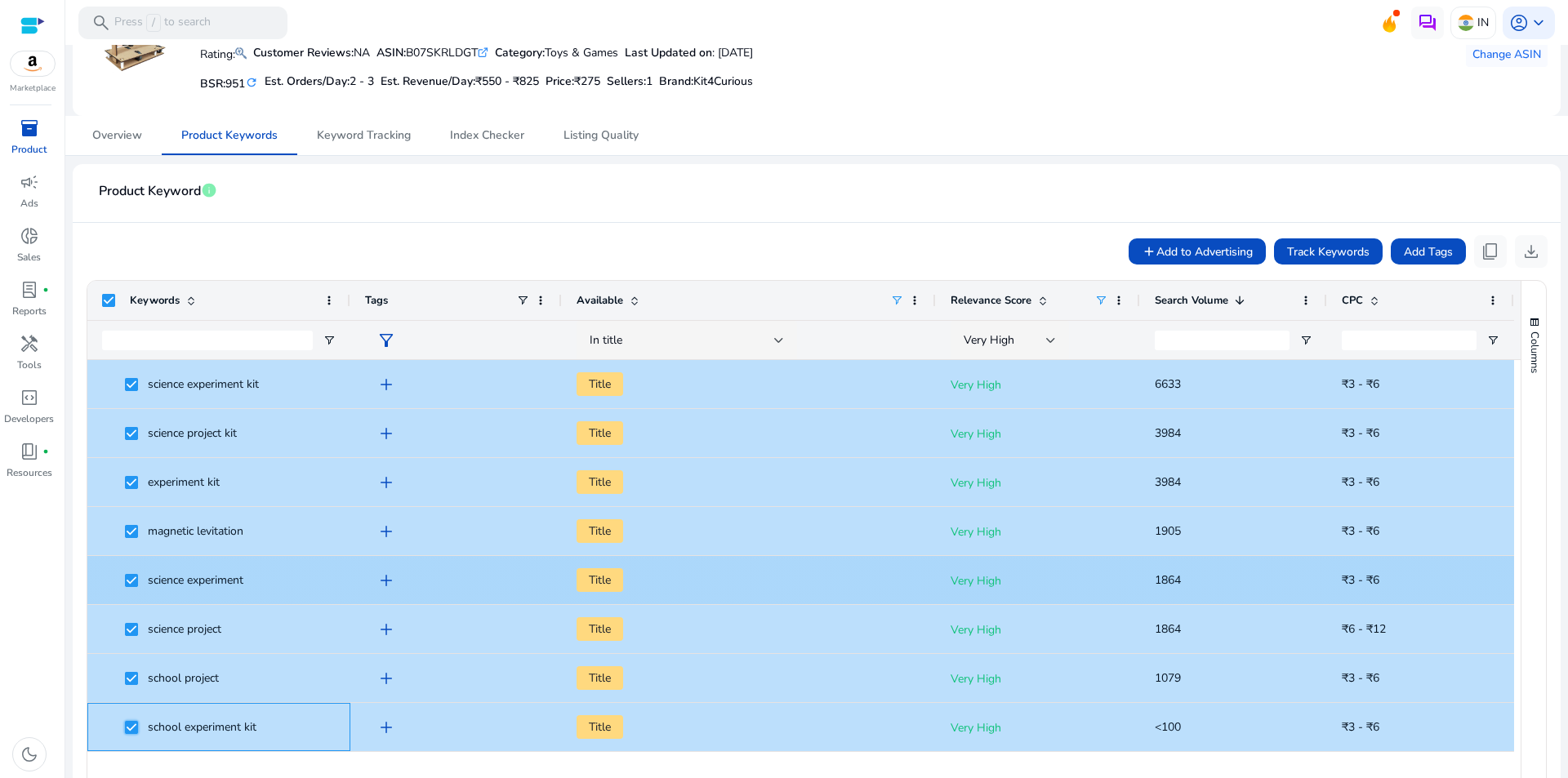
scroll to position [196, 0]
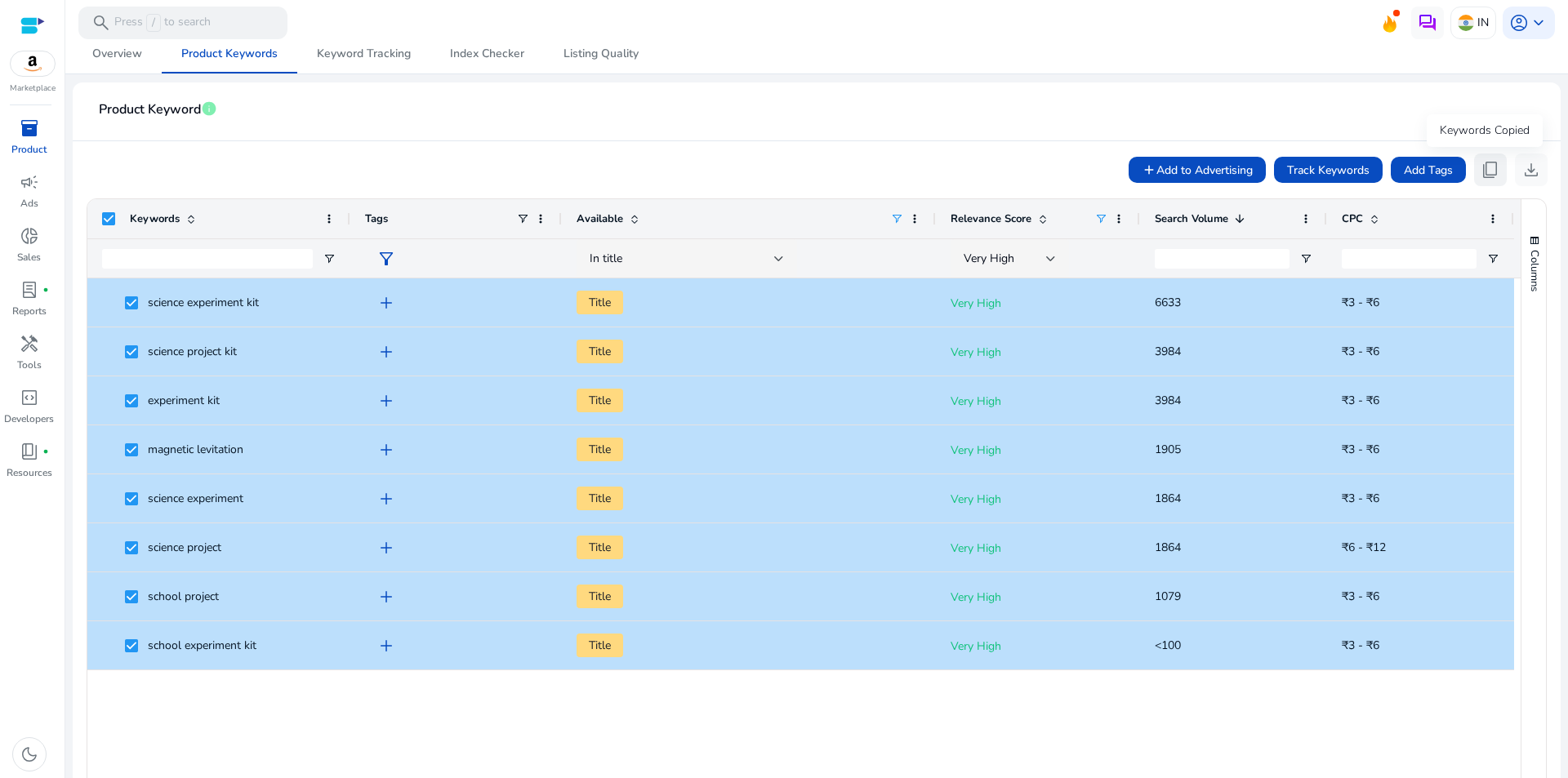
click at [1488, 178] on span "content_copy" at bounding box center [1490, 170] width 19 height 19
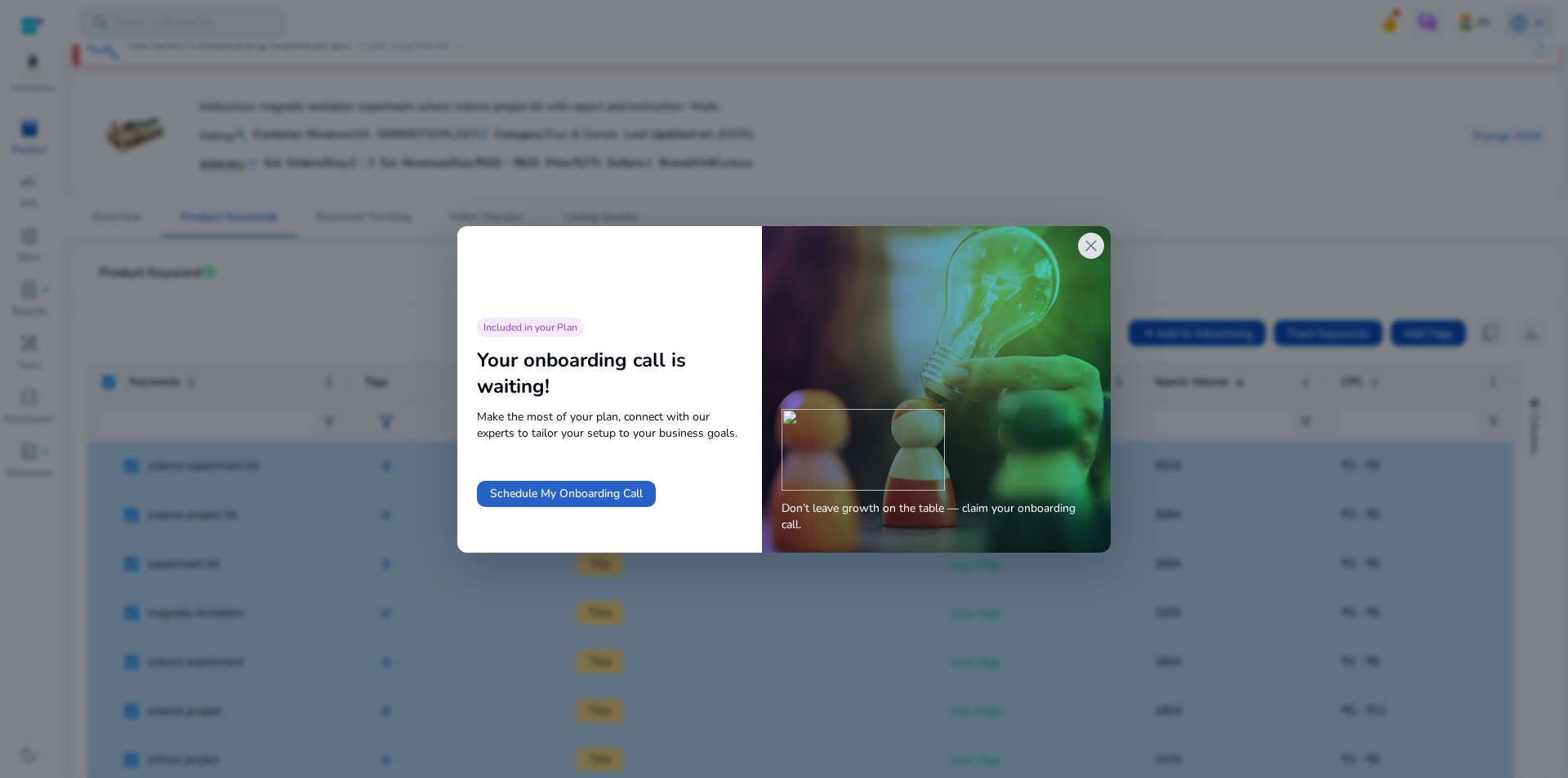
click at [1093, 251] on span "close" at bounding box center [1091, 245] width 19 height 19
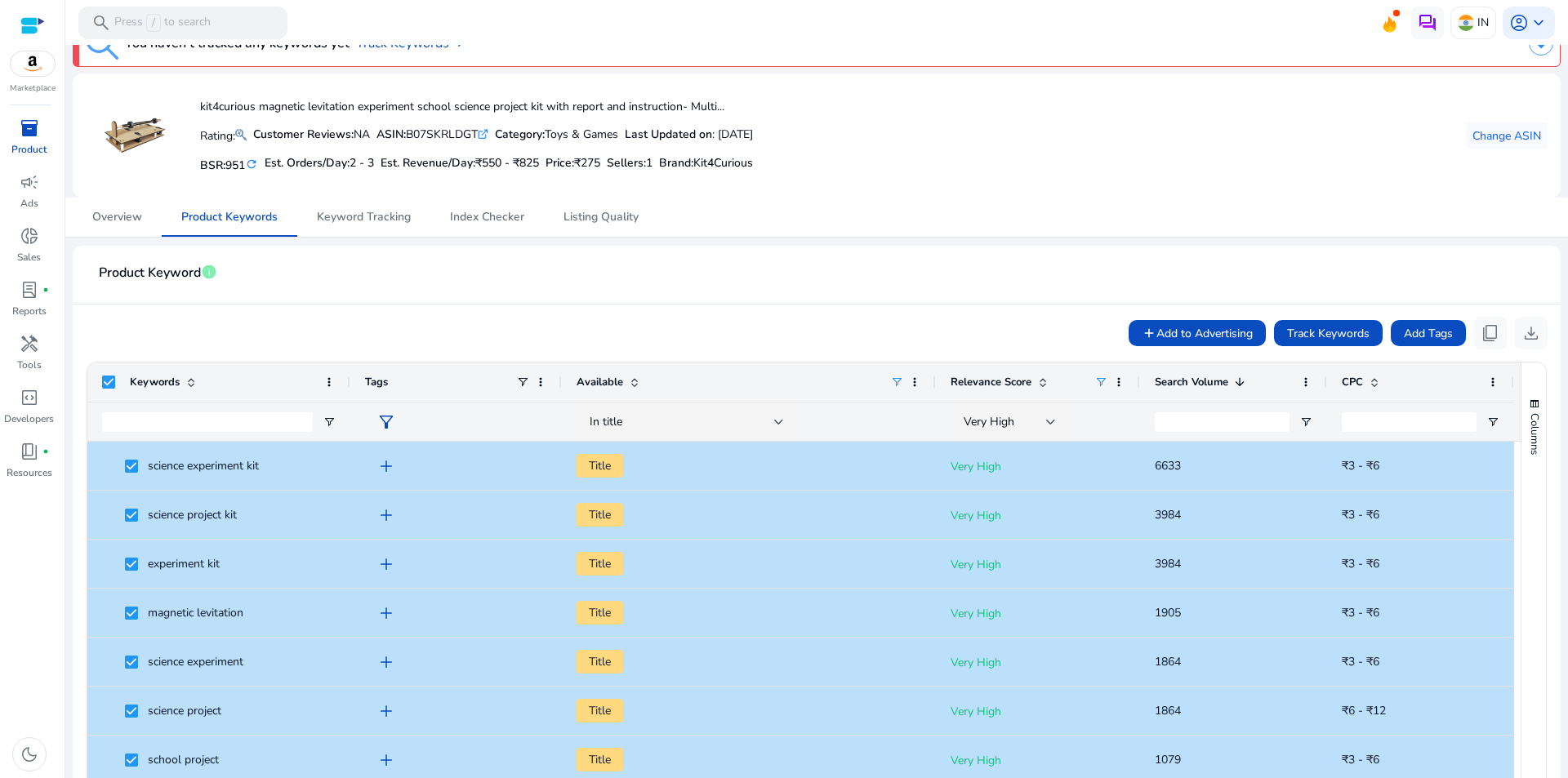
scroll to position [114, 0]
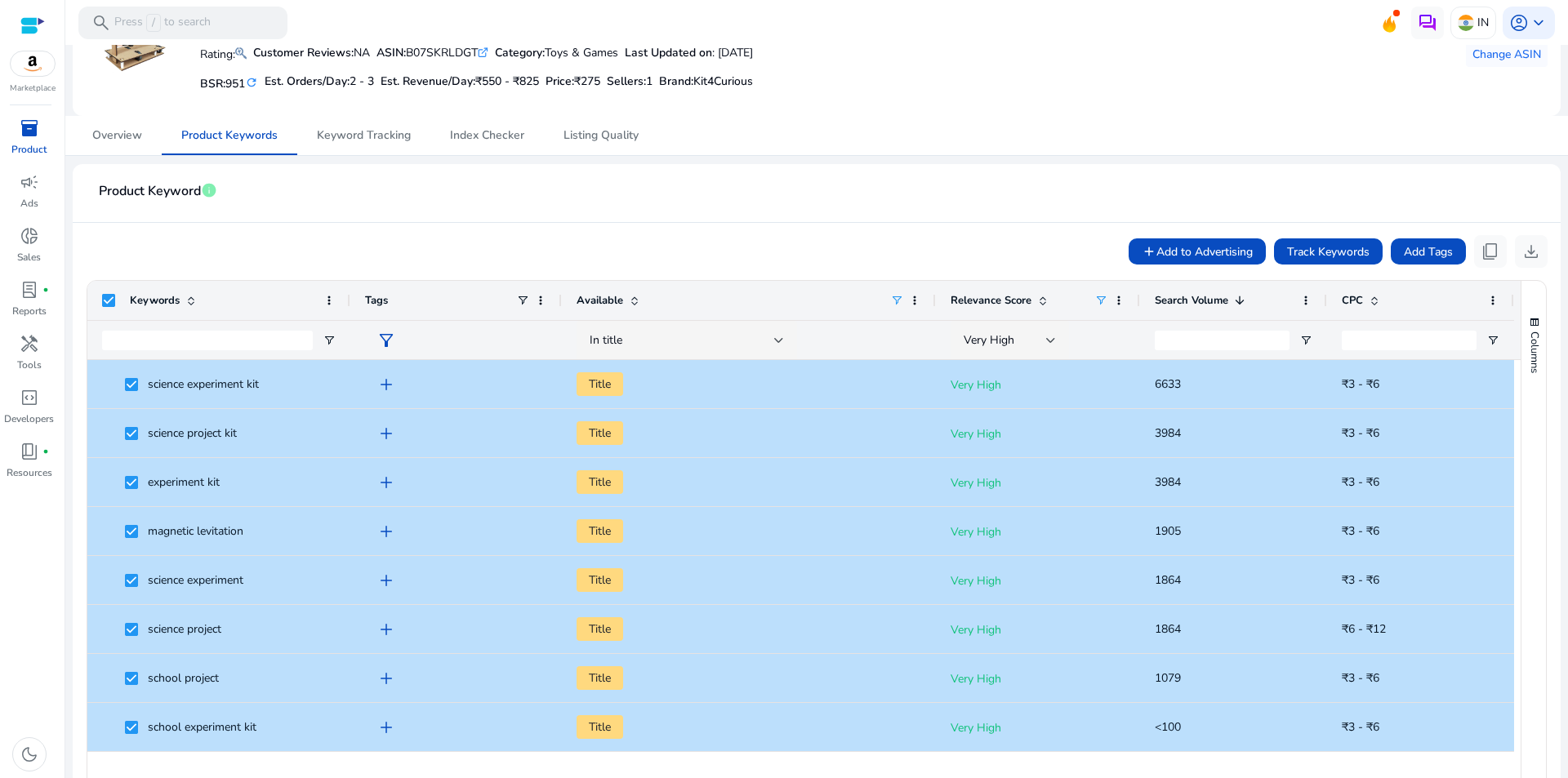
click at [1014, 194] on mat-card-header "Product Keyword info" at bounding box center [816, 200] width 1462 height 46
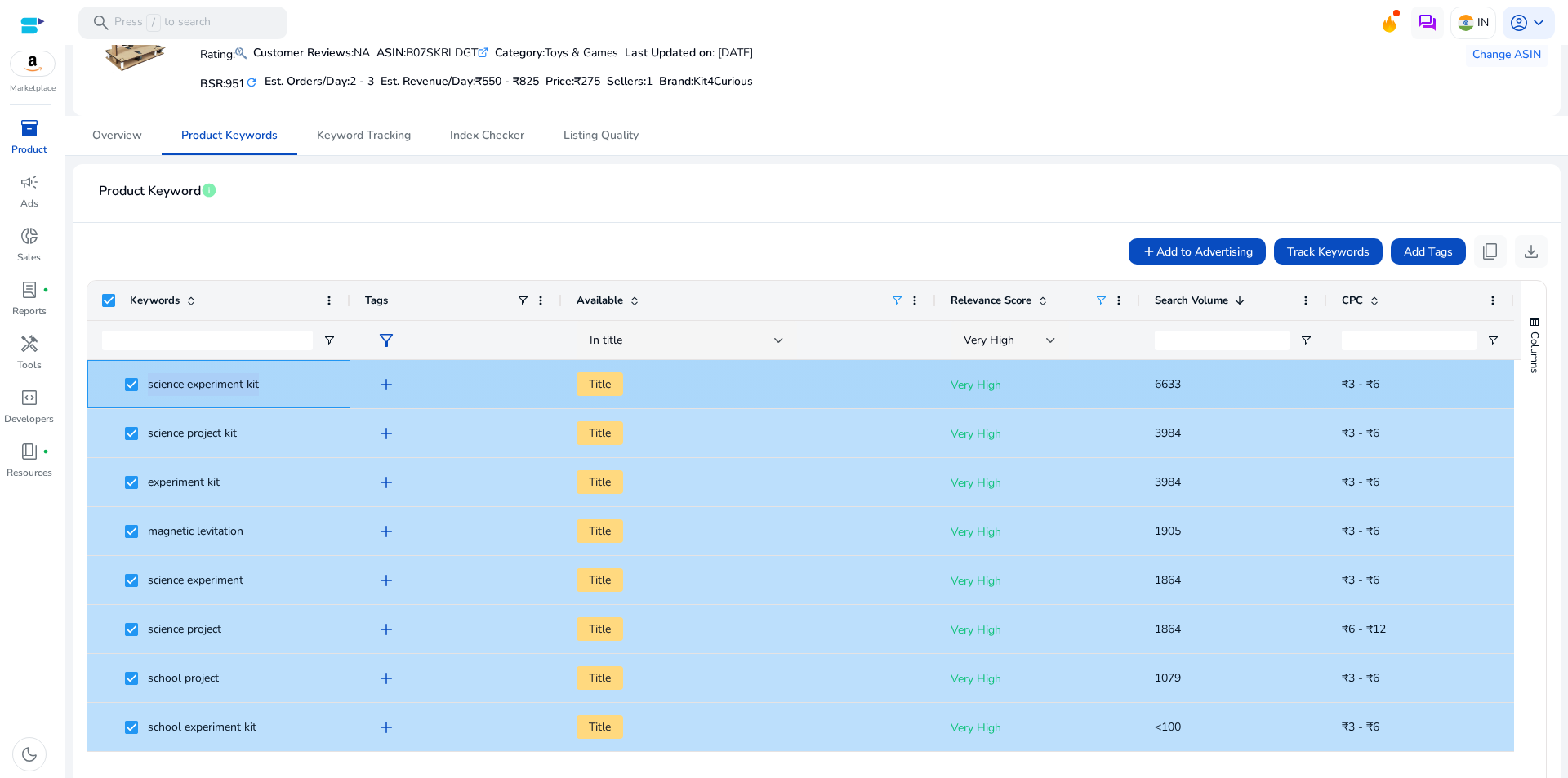
drag, startPoint x: 286, startPoint y: 387, endPoint x: 157, endPoint y: 392, distance: 129.1
click at [147, 389] on span "science experiment kit" at bounding box center [230, 384] width 211 height 34
copy span "science experiment kit"
